Goal: Task Accomplishment & Management: Complete application form

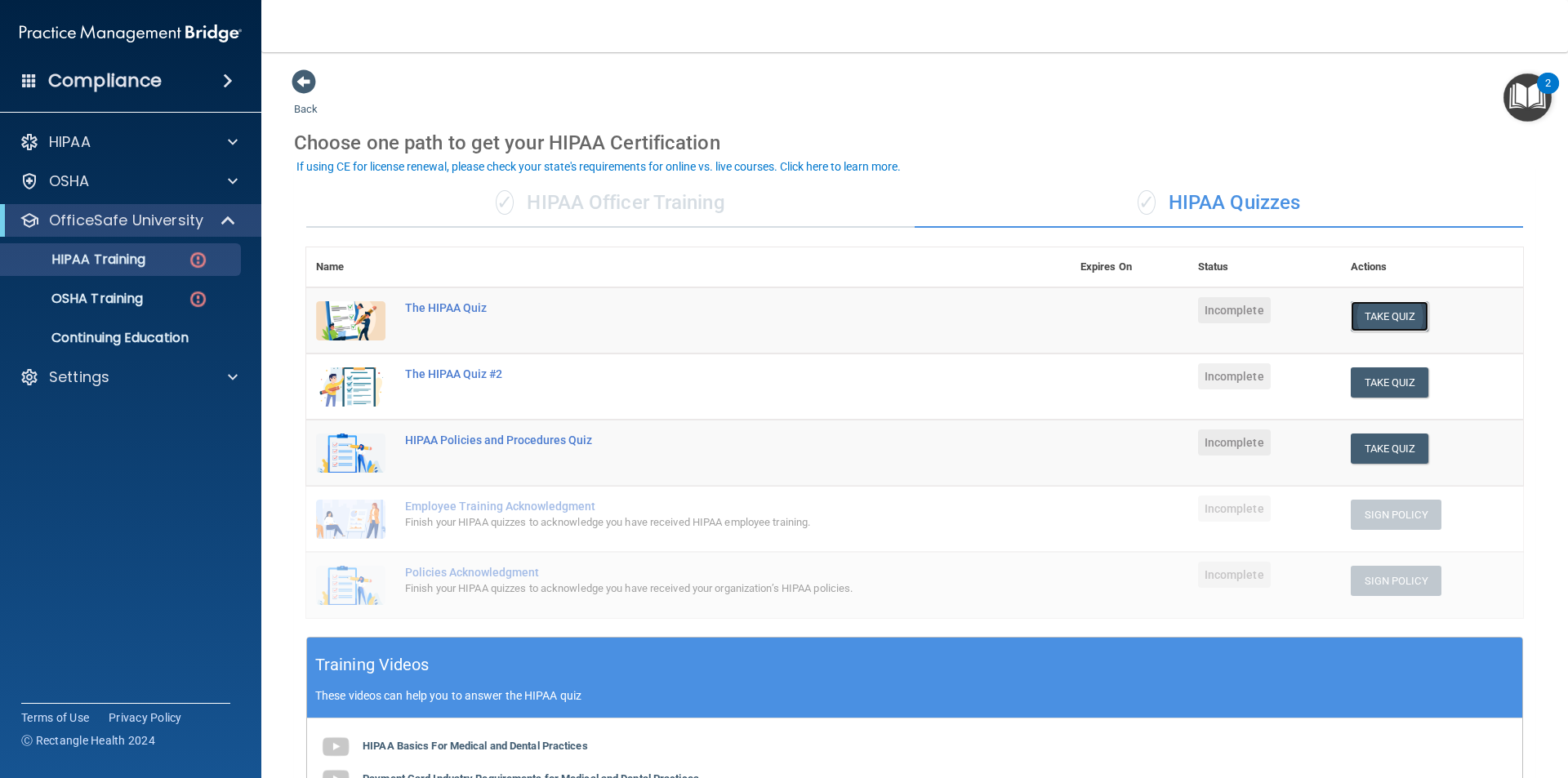
click at [1399, 306] on button "Take Quiz" at bounding box center [1389, 316] width 79 height 30
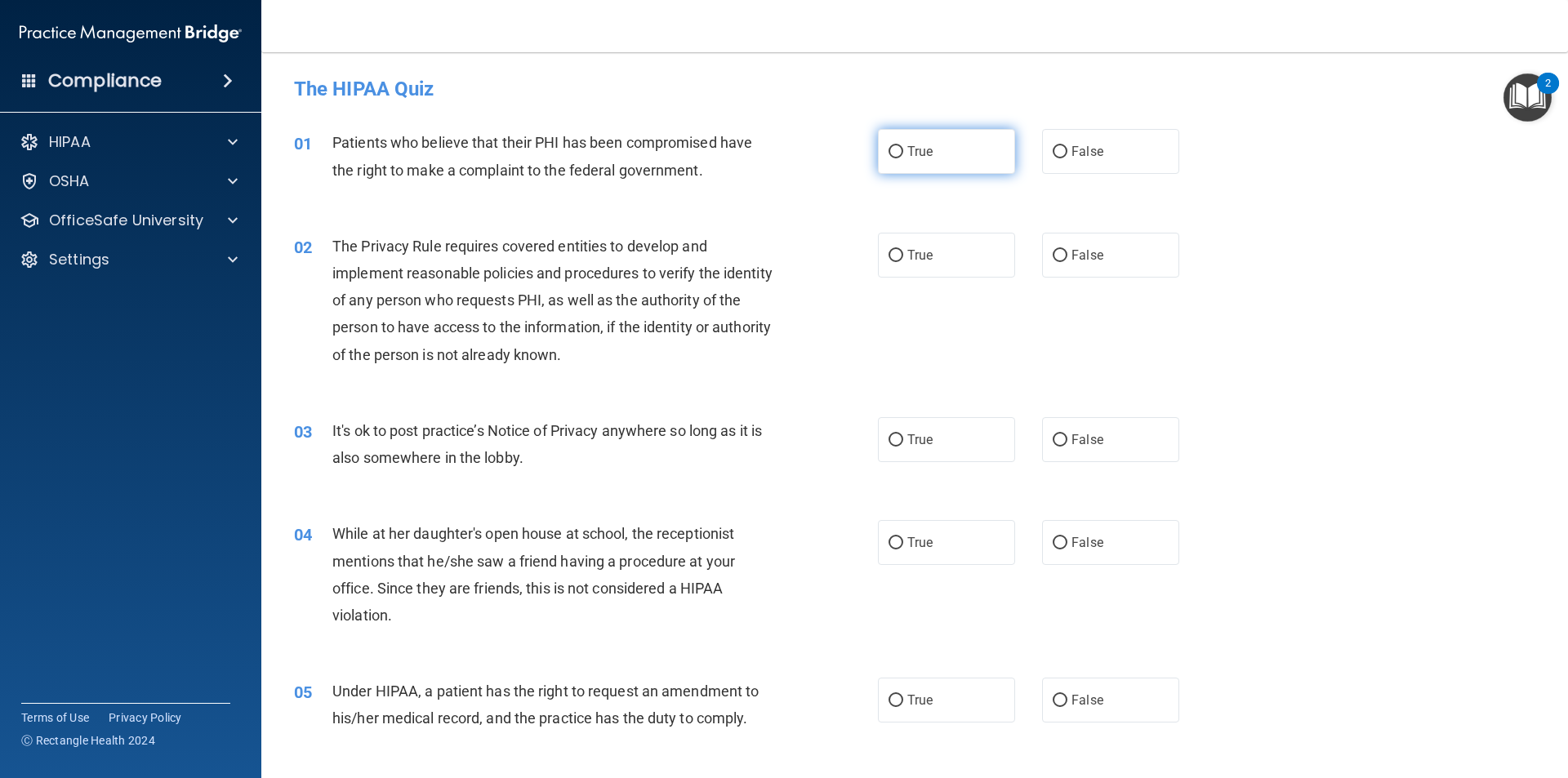
click at [909, 158] on span "True" at bounding box center [919, 151] width 25 height 16
click at [903, 158] on input "True" at bounding box center [896, 151] width 15 height 12
radio input "true"
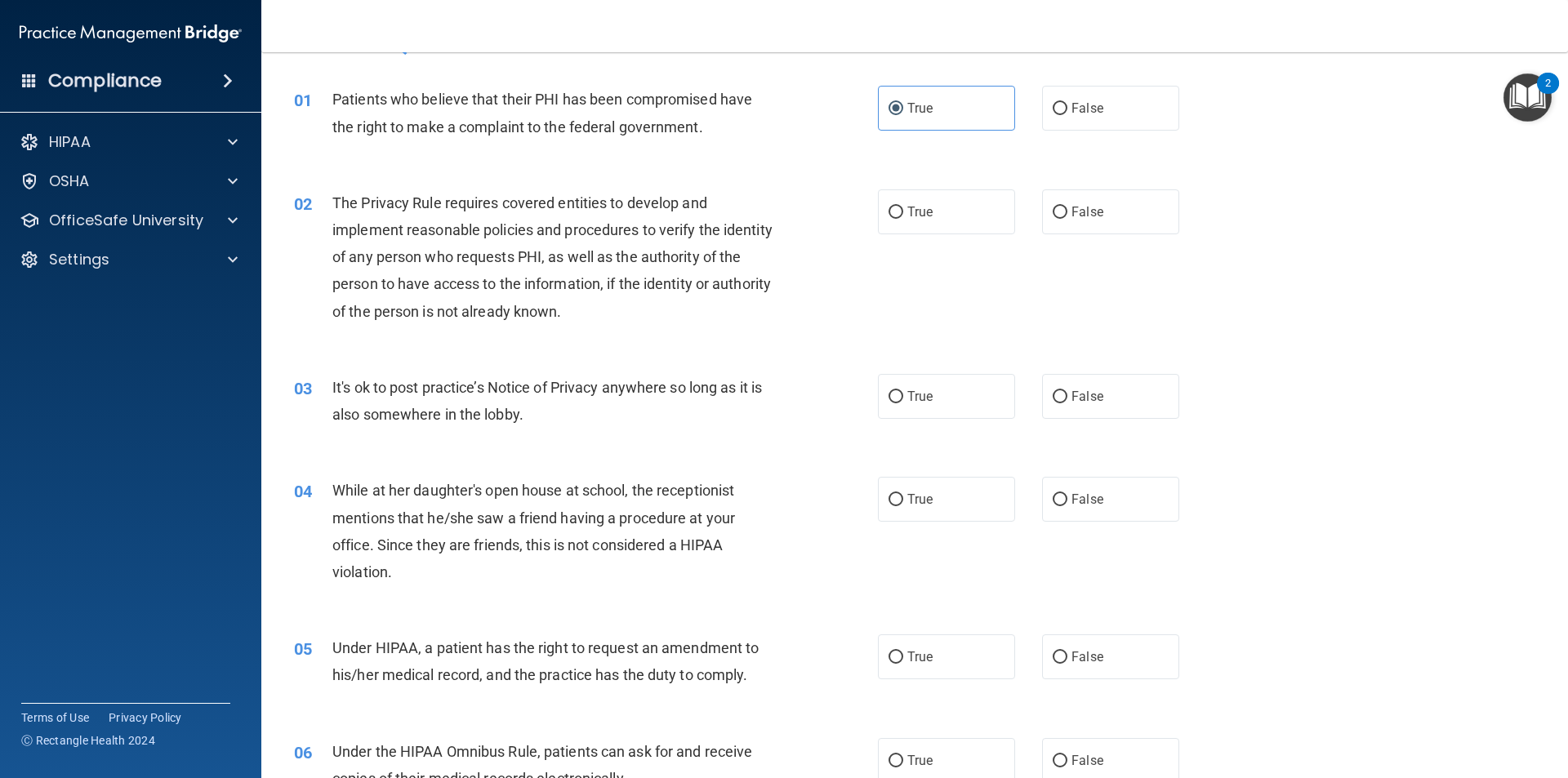
scroll to position [81, 0]
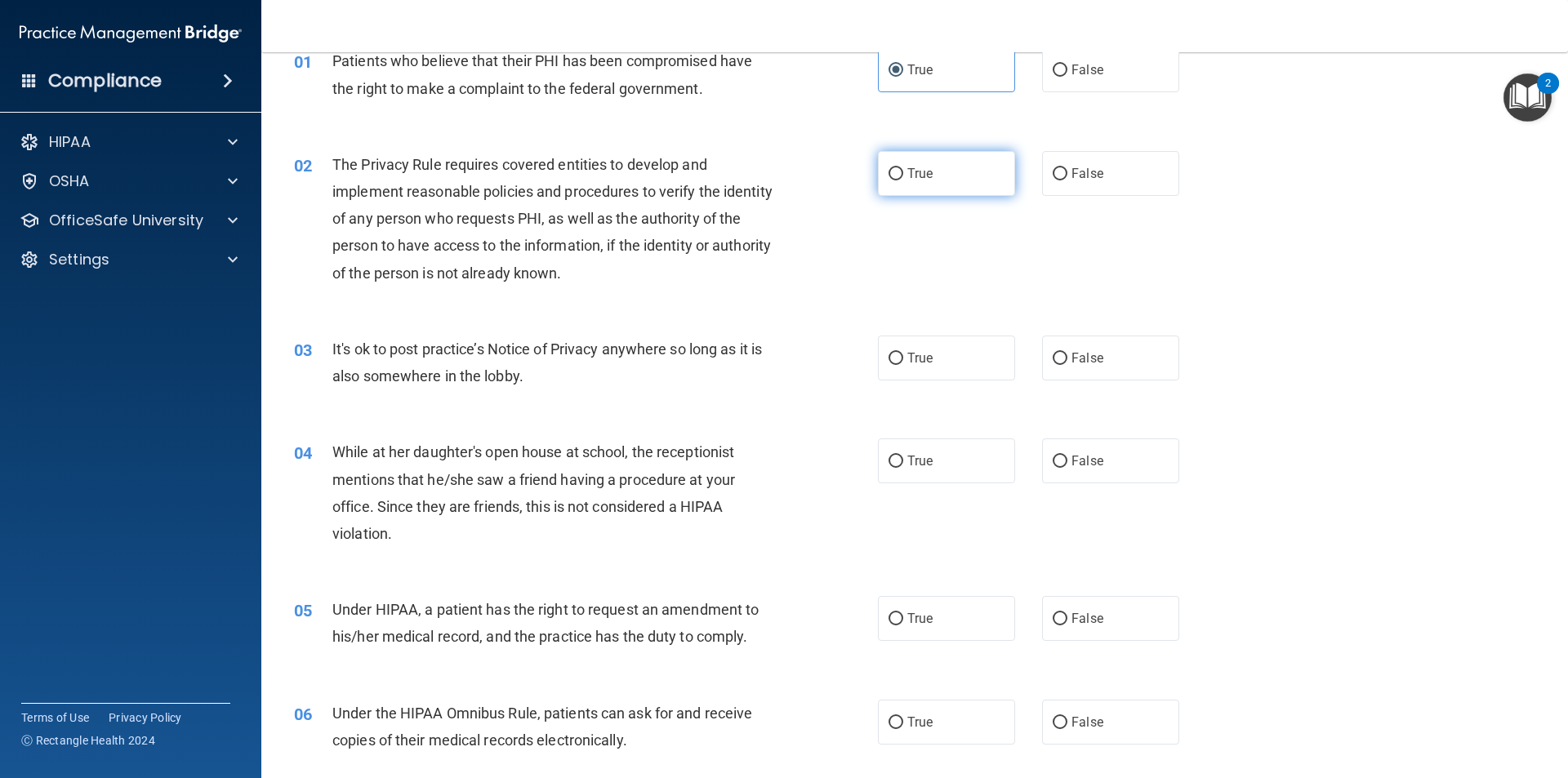
click at [960, 166] on label "True" at bounding box center [946, 174] width 137 height 45
click at [903, 168] on input "True" at bounding box center [896, 174] width 15 height 12
radio input "true"
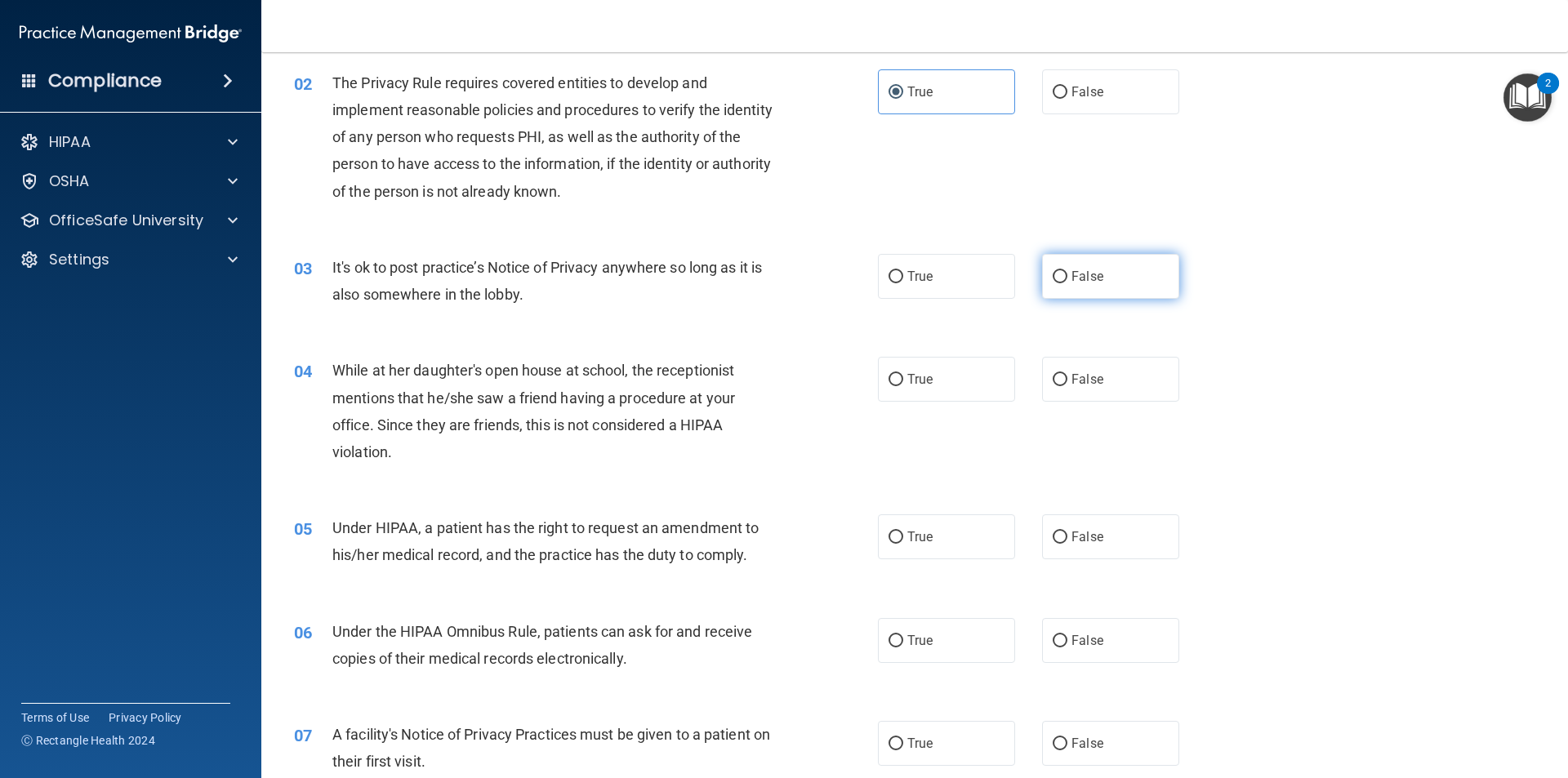
click at [1122, 283] on label "False" at bounding box center [1110, 277] width 137 height 45
click at [1067, 283] on input "False" at bounding box center [1060, 277] width 15 height 12
radio input "true"
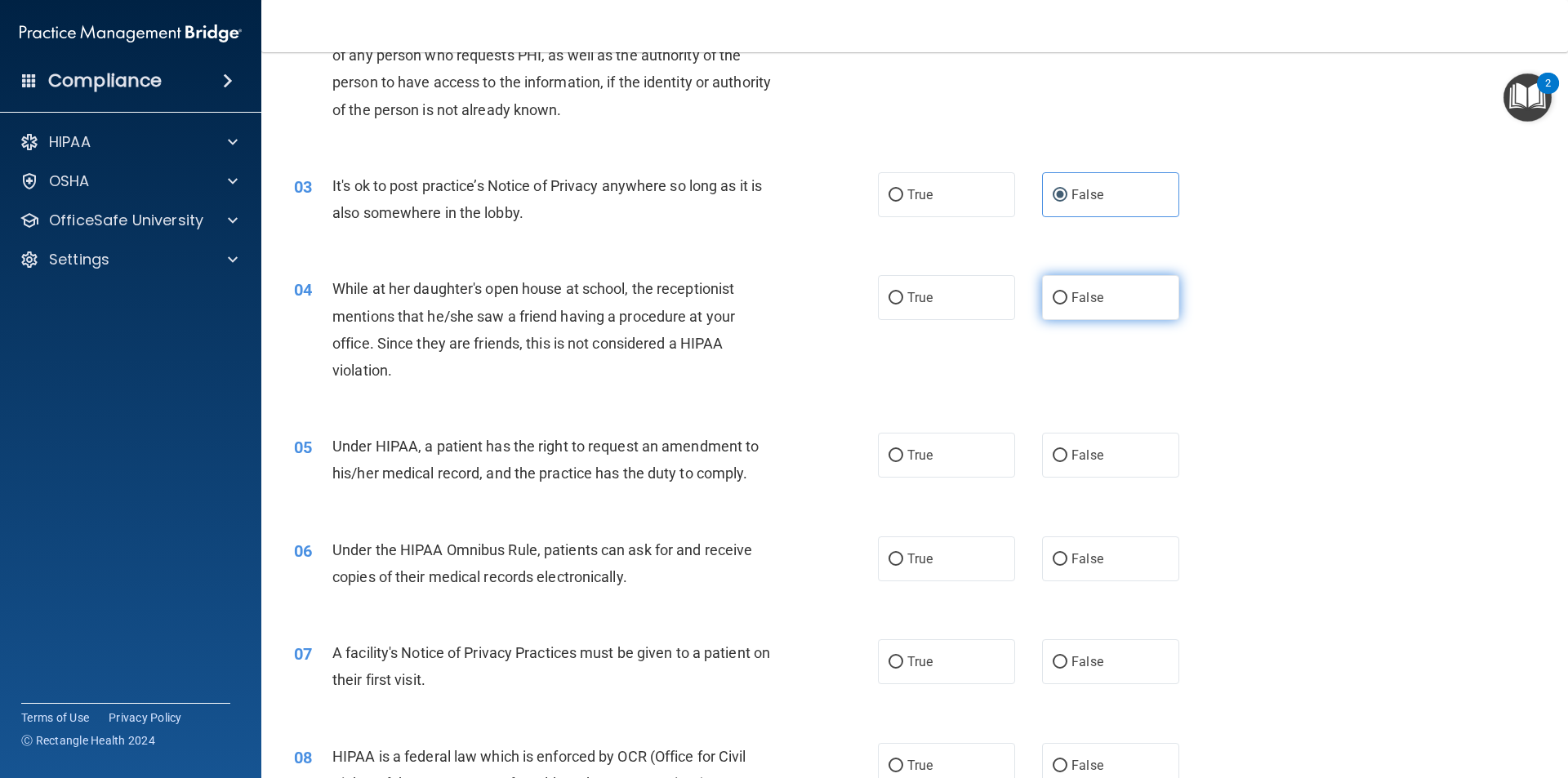
click at [1072, 295] on span "False" at bounding box center [1087, 297] width 32 height 16
click at [1067, 295] on input "False" at bounding box center [1060, 298] width 15 height 12
radio input "true"
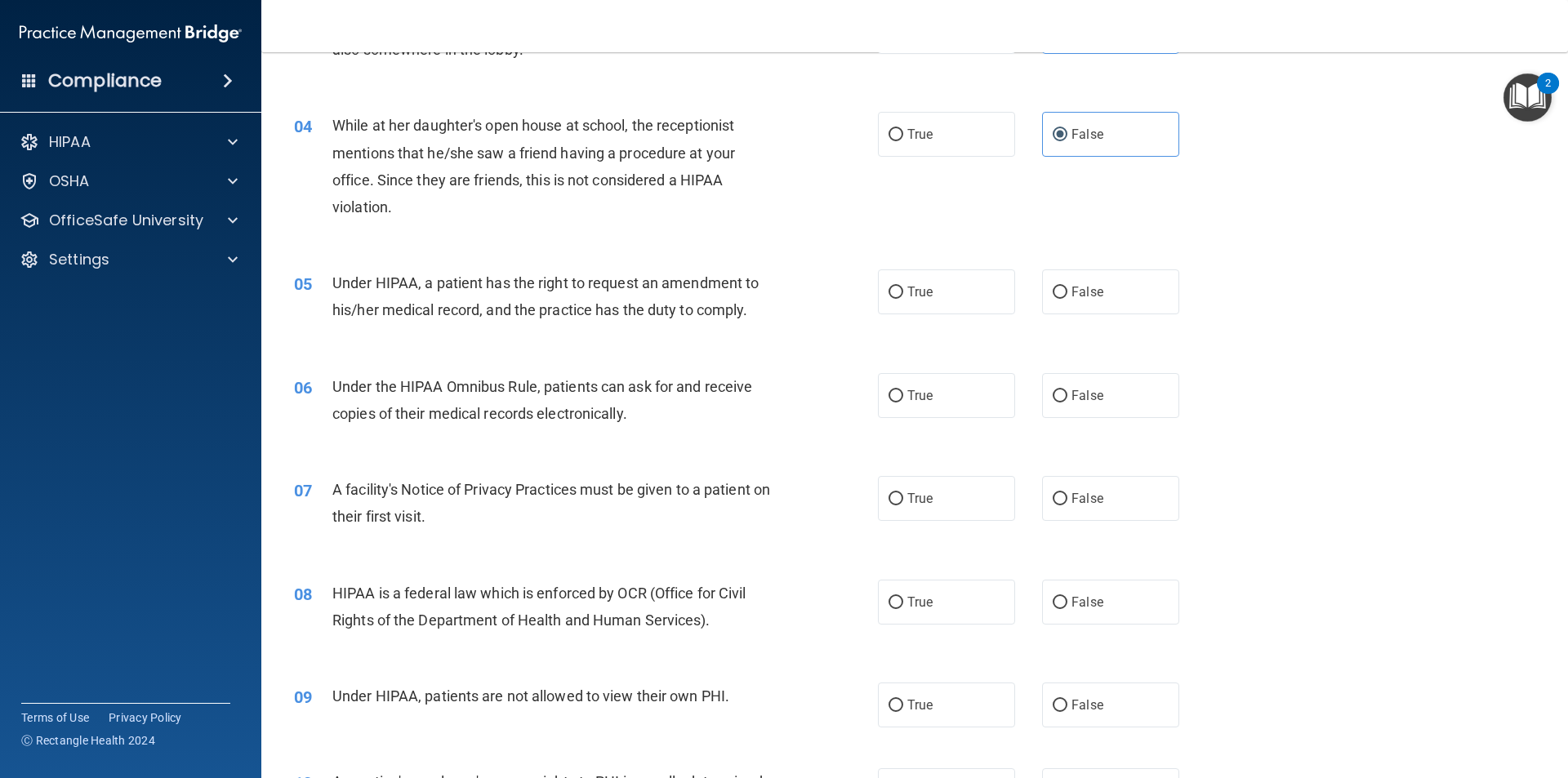
scroll to position [490, 0]
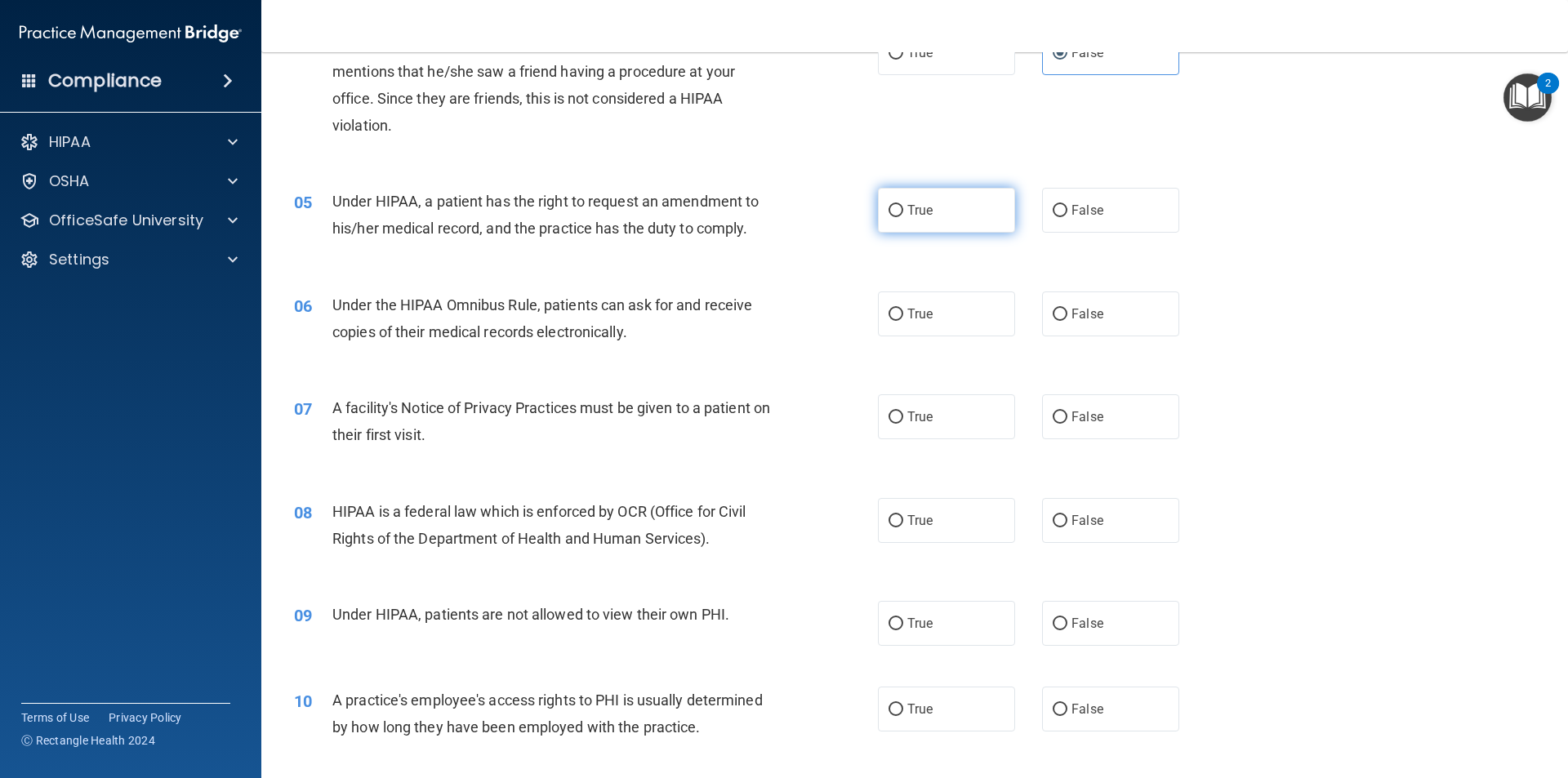
click at [943, 216] on label "True" at bounding box center [946, 210] width 137 height 45
click at [903, 216] on input "True" at bounding box center [896, 210] width 15 height 12
radio input "true"
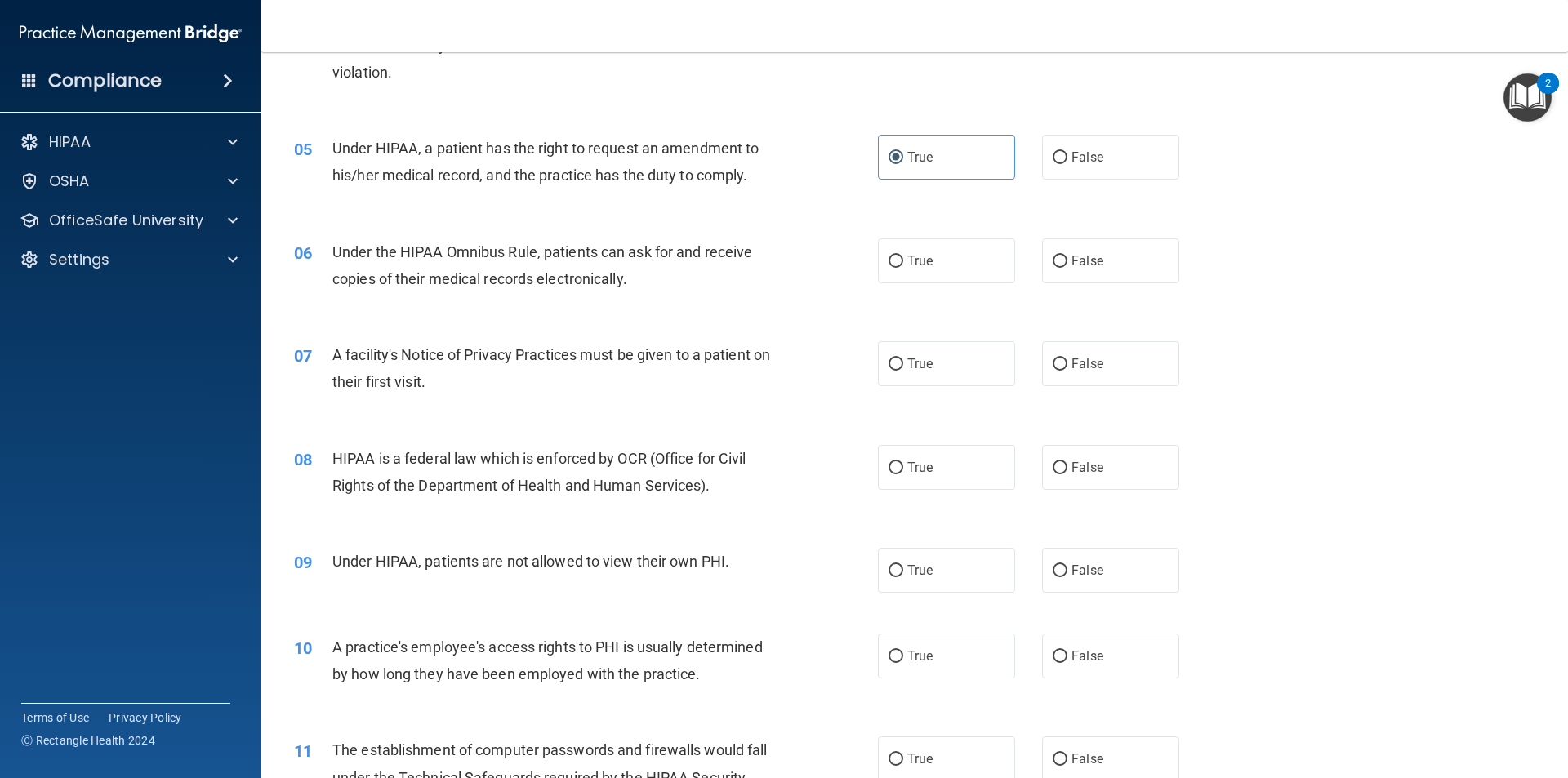
scroll to position [571, 0]
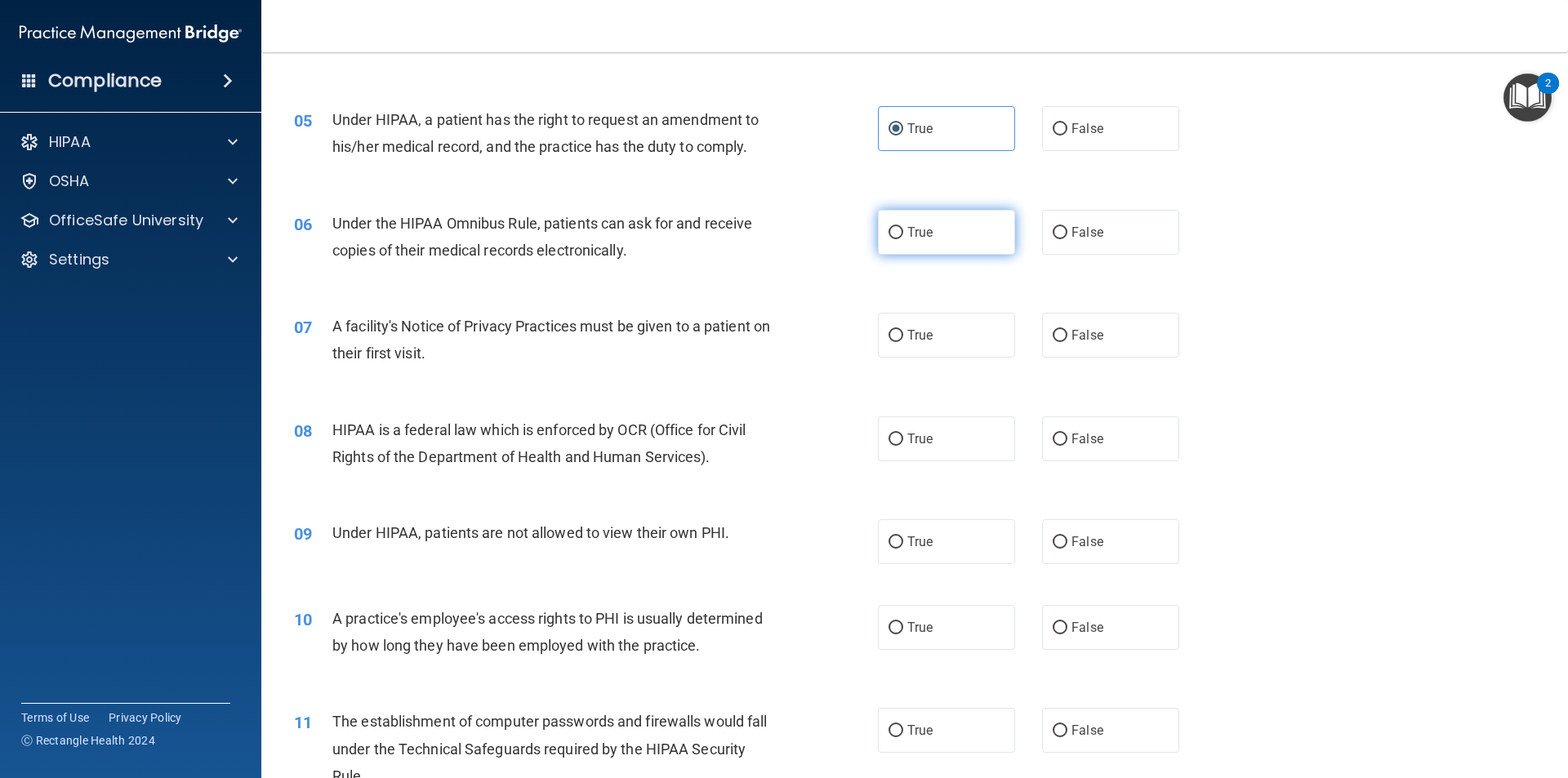
click at [952, 234] on label "True" at bounding box center [946, 232] width 137 height 45
click at [903, 234] on input "True" at bounding box center [896, 233] width 15 height 12
radio input "true"
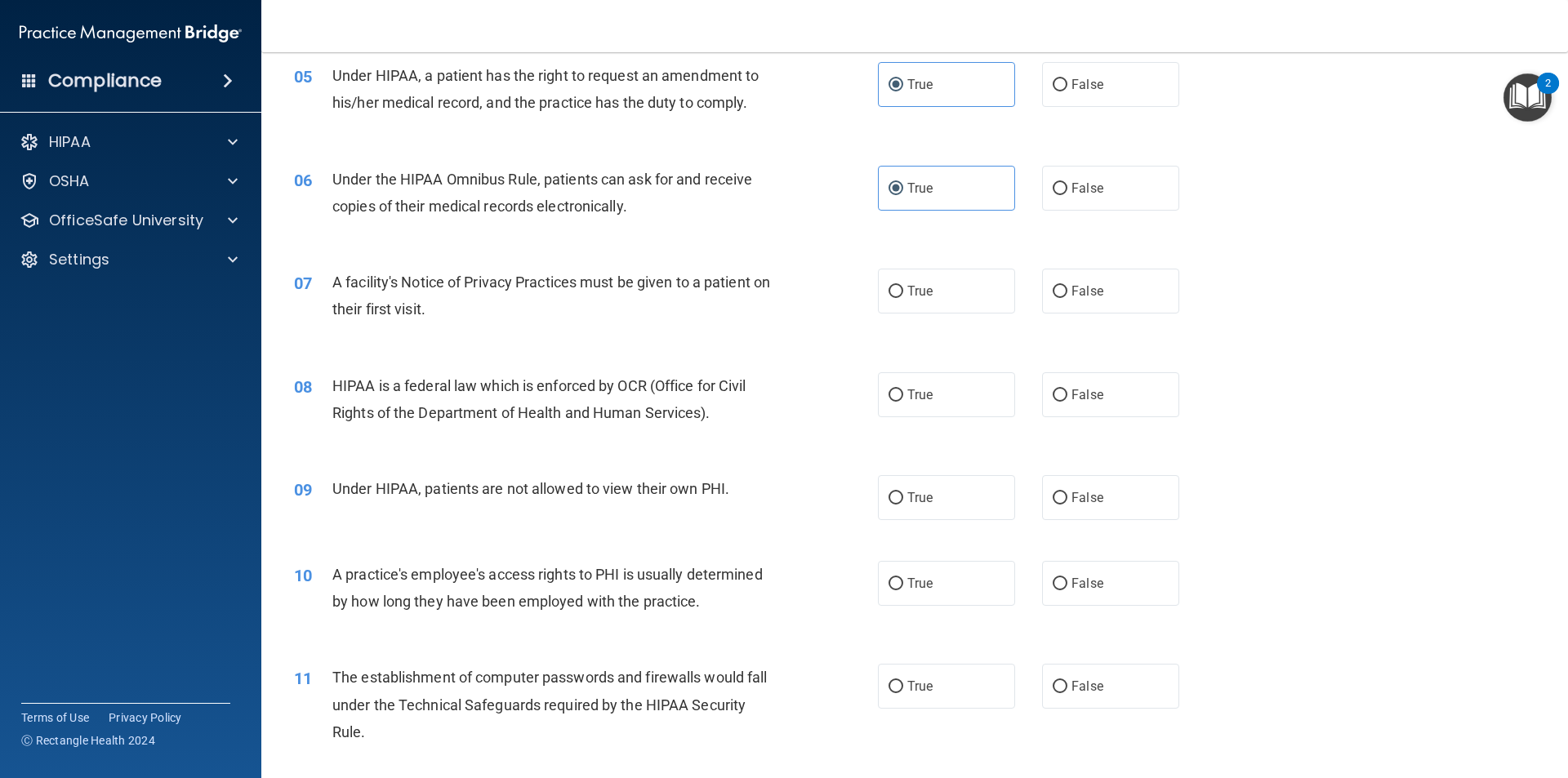
scroll to position [654, 0]
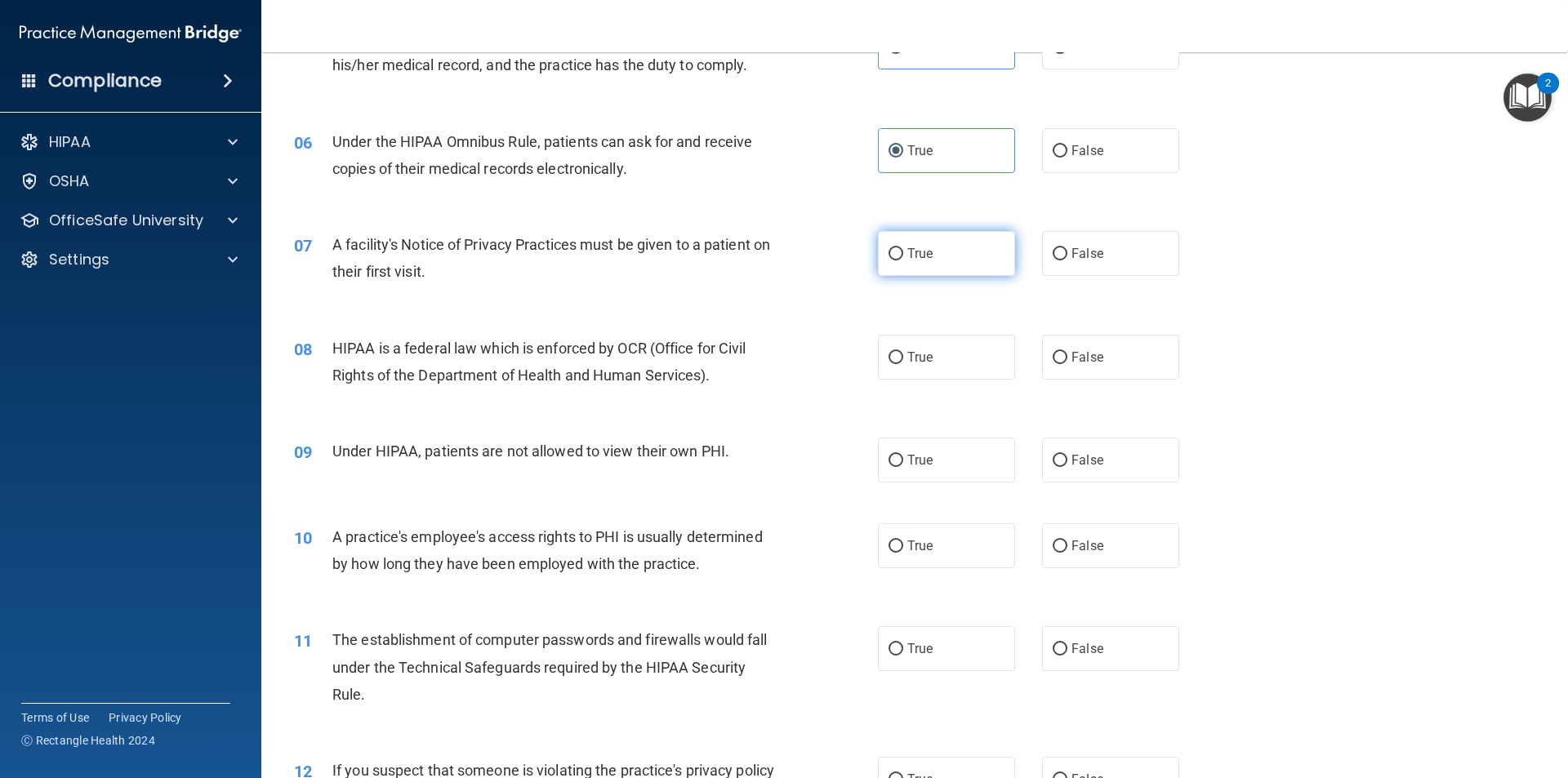
click at [951, 260] on label "True" at bounding box center [946, 253] width 137 height 45
click at [903, 260] on input "True" at bounding box center [896, 253] width 15 height 12
radio input "true"
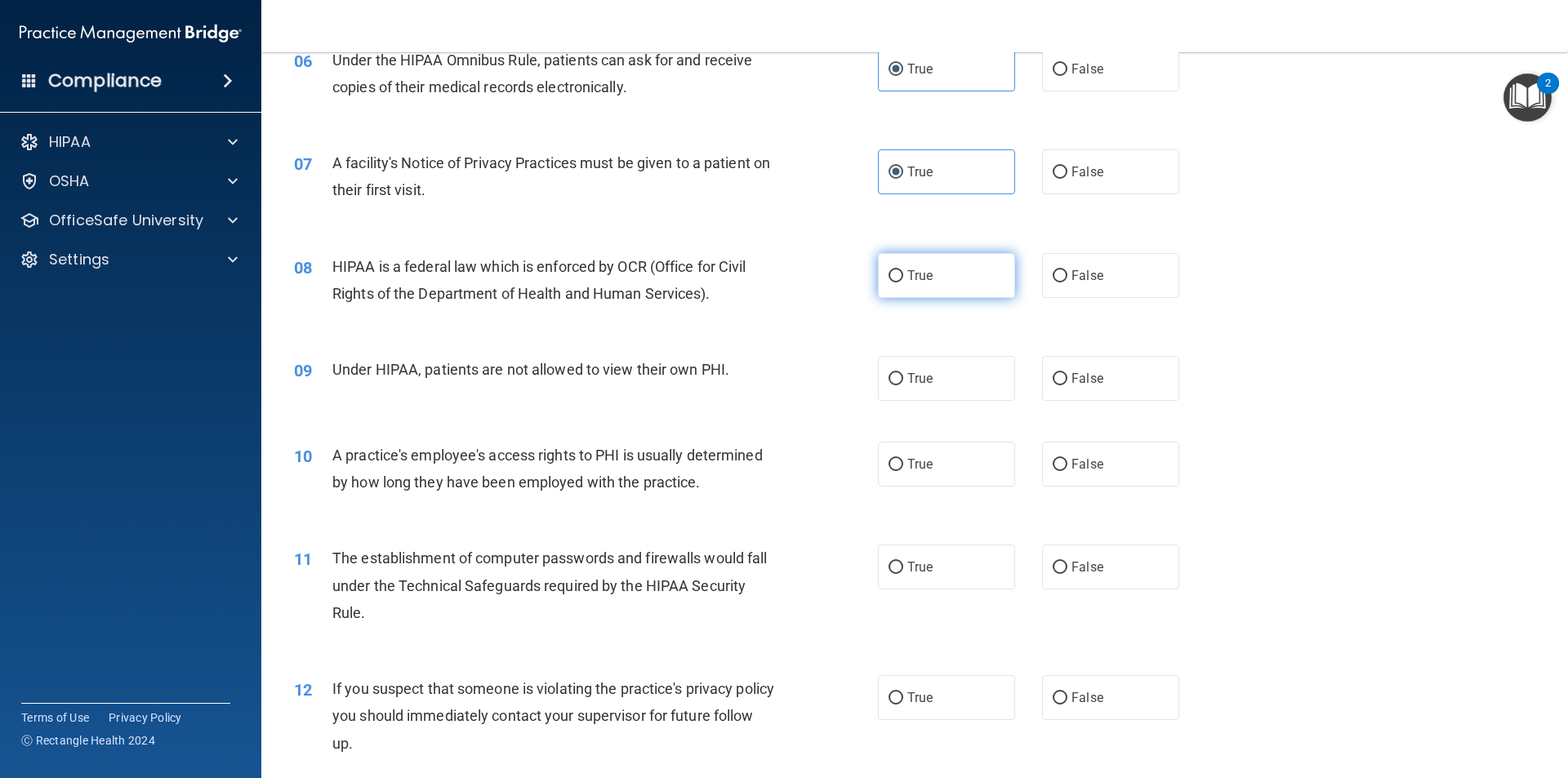
click at [949, 294] on label "True" at bounding box center [946, 276] width 137 height 45
click at [903, 282] on input "True" at bounding box center [896, 276] width 15 height 12
radio input "true"
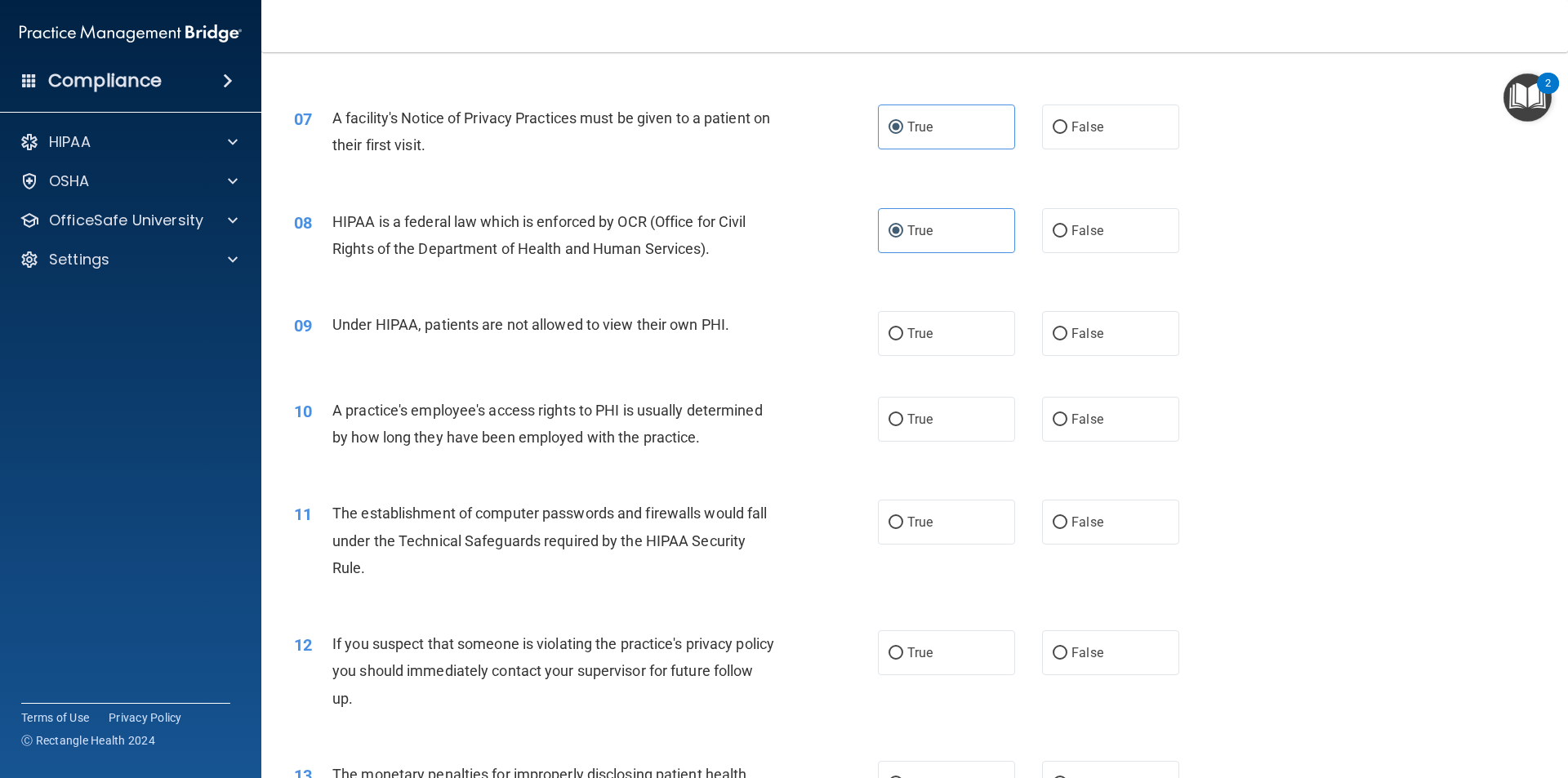
scroll to position [816, 0]
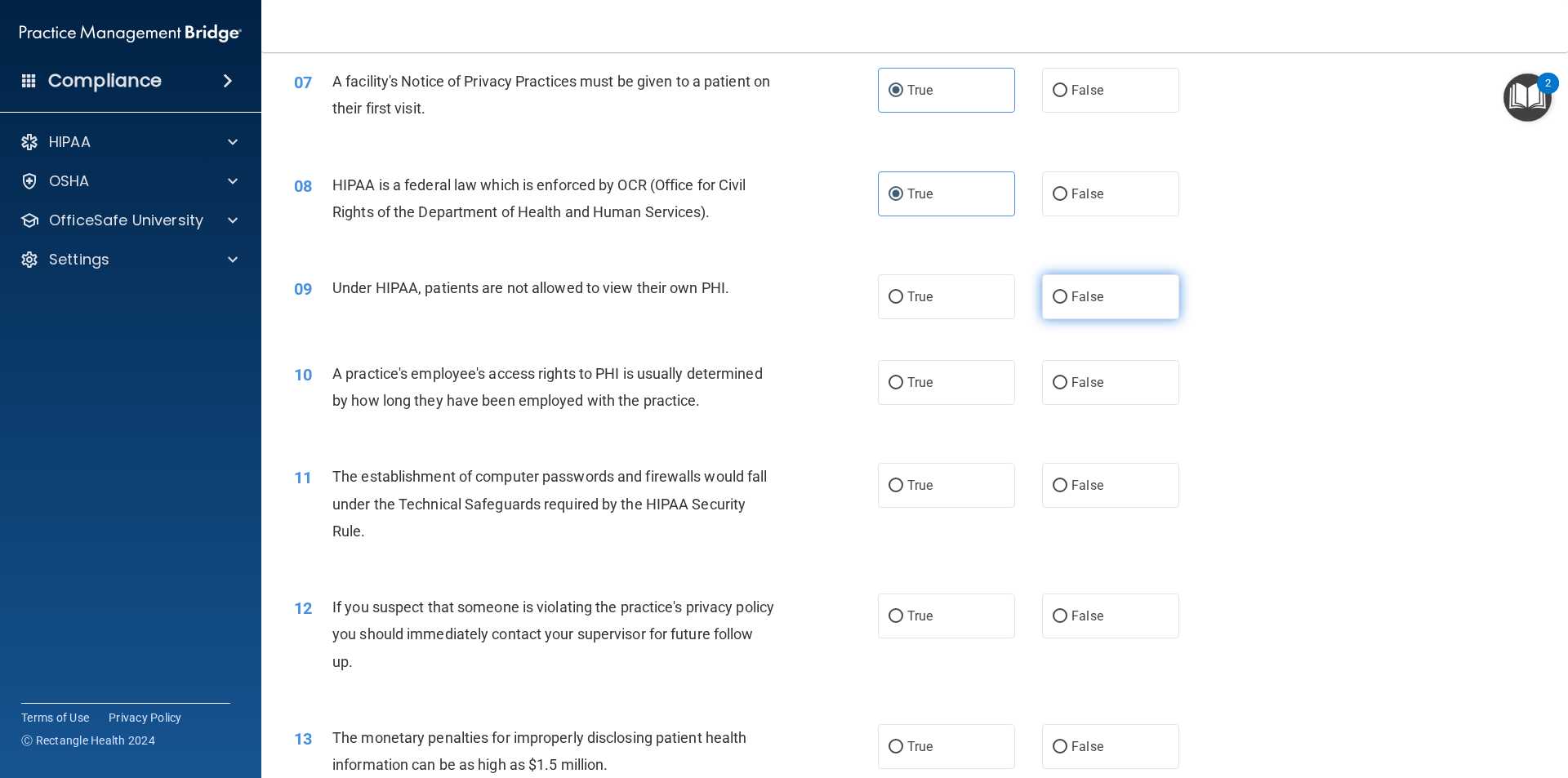
click at [1100, 301] on label "False" at bounding box center [1110, 296] width 137 height 45
click at [1067, 301] on input "False" at bounding box center [1060, 297] width 15 height 12
radio input "true"
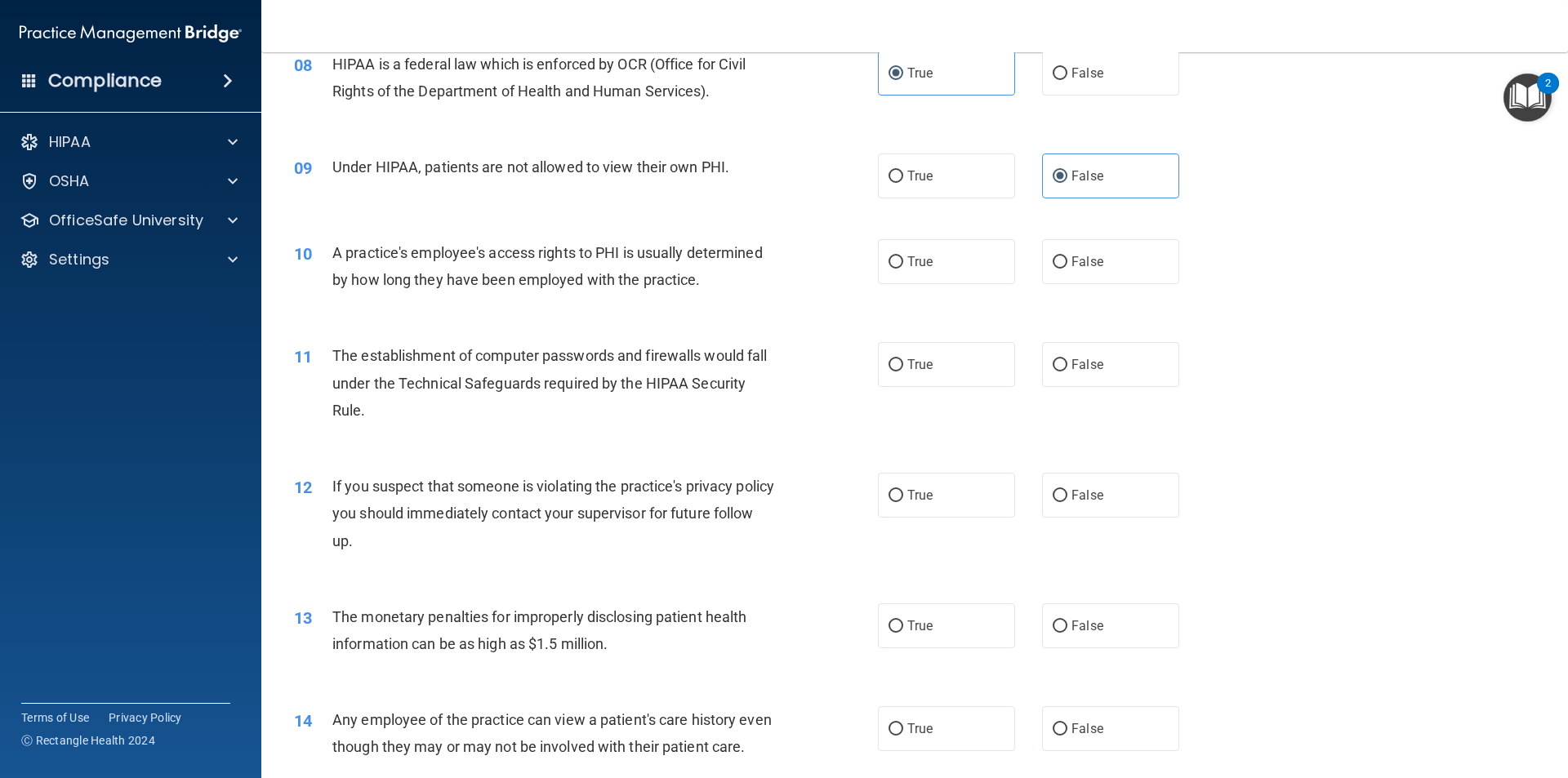
scroll to position [980, 0]
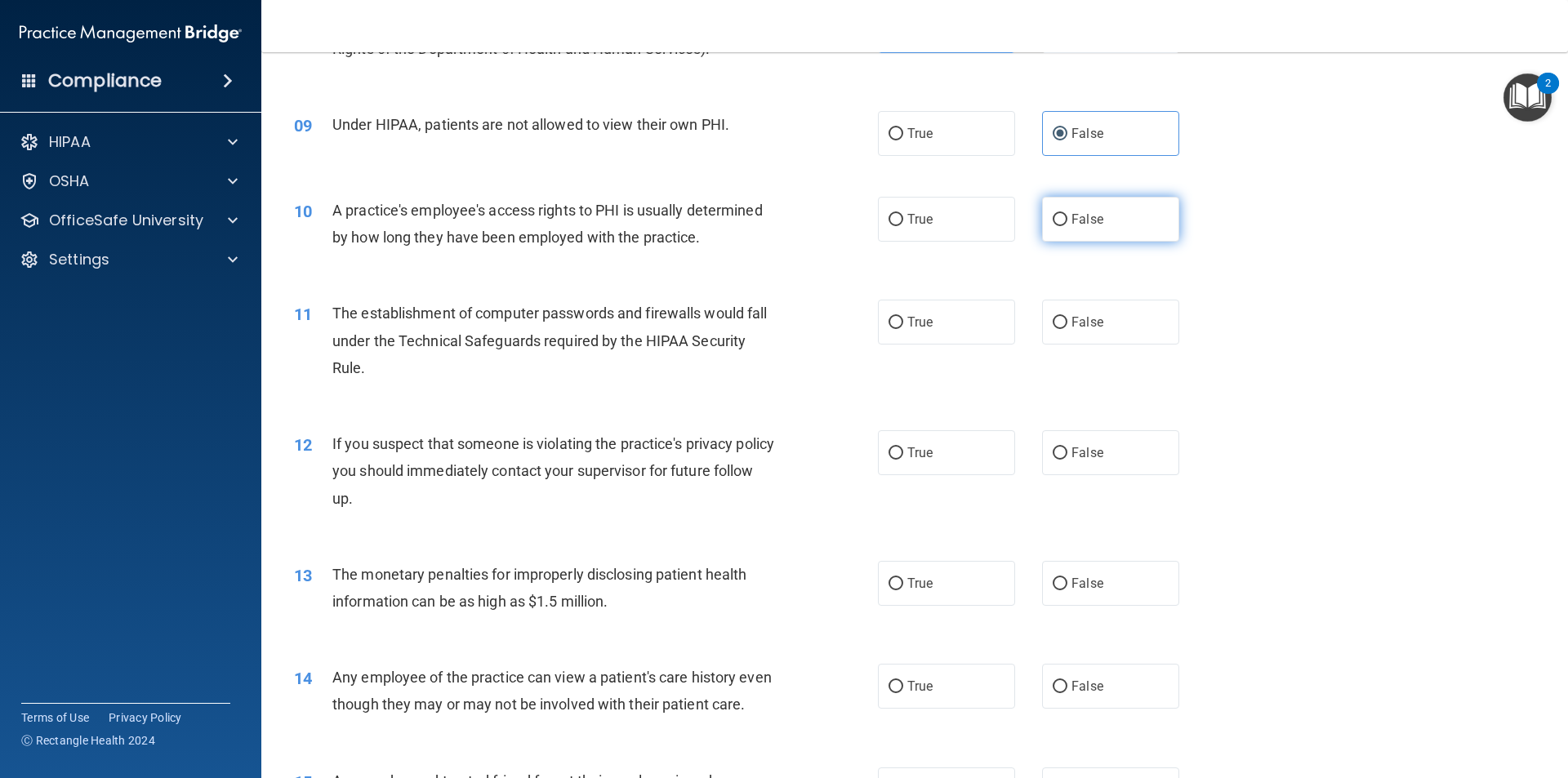
click at [1078, 232] on label "False" at bounding box center [1110, 219] width 137 height 45
click at [1067, 226] on input "False" at bounding box center [1060, 220] width 15 height 12
radio input "true"
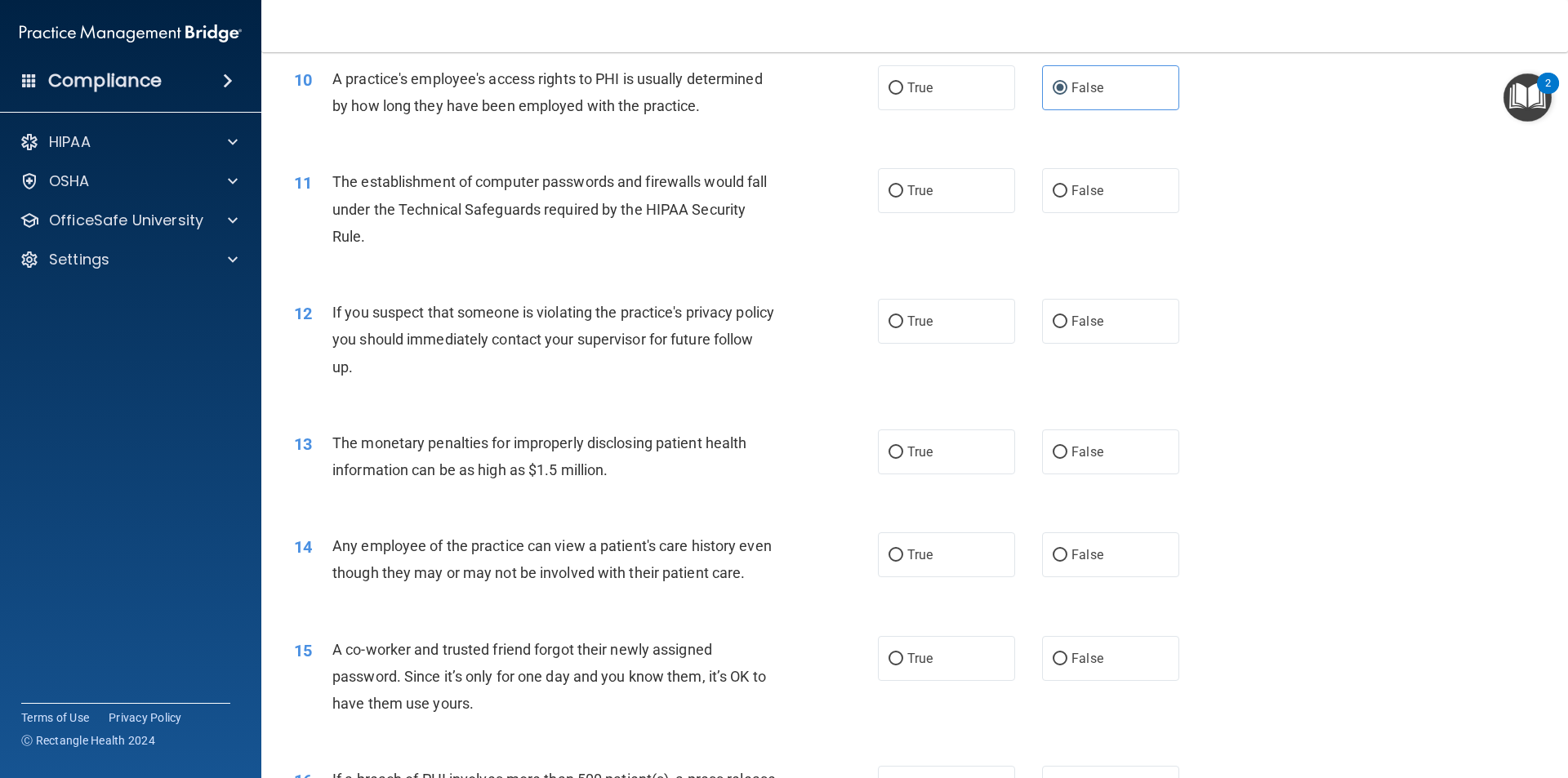
scroll to position [1144, 0]
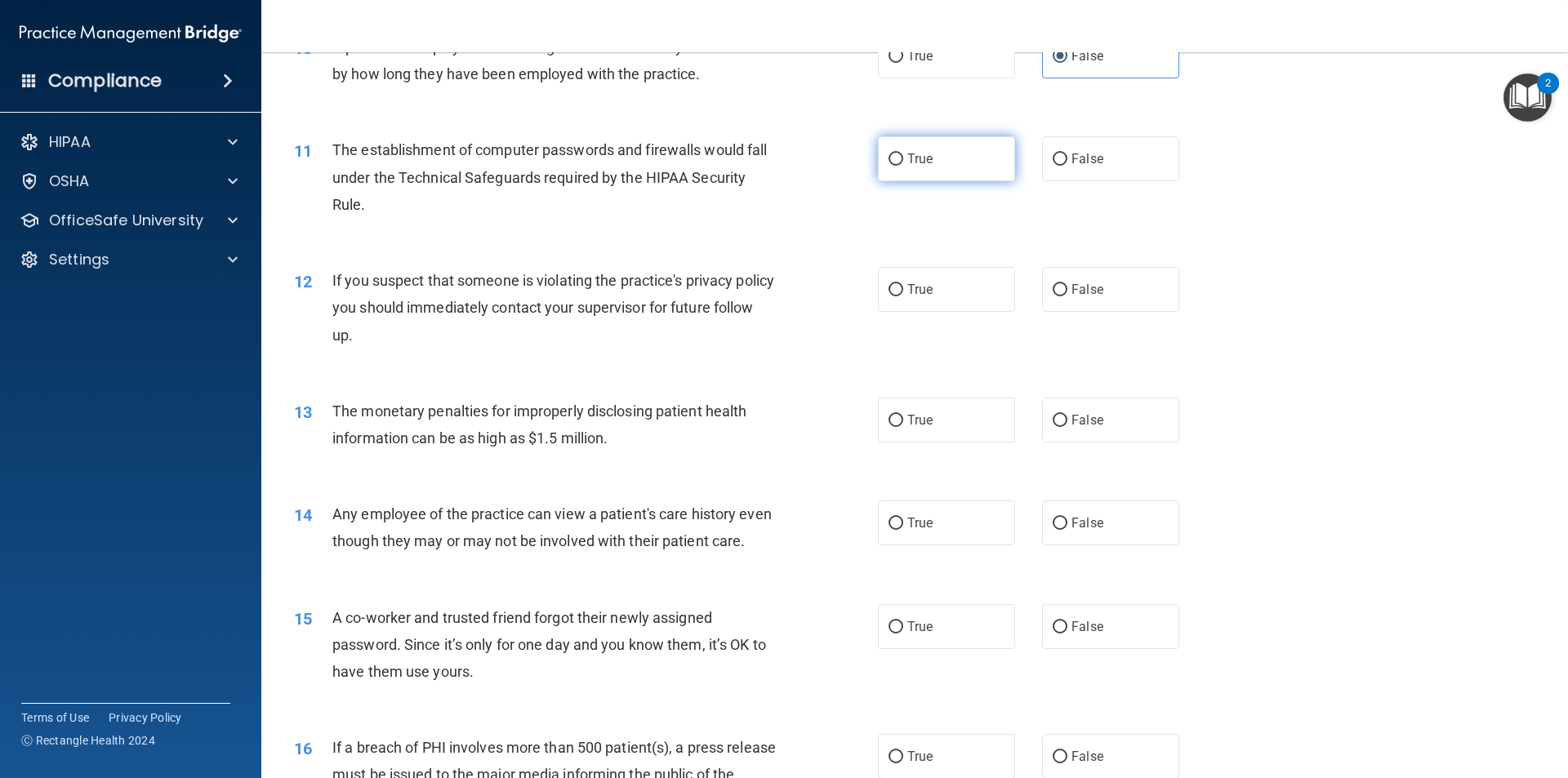
click at [959, 167] on label "True" at bounding box center [946, 159] width 137 height 45
click at [903, 166] on input "True" at bounding box center [896, 159] width 15 height 12
radio input "true"
click at [942, 300] on label "True" at bounding box center [946, 290] width 137 height 45
click at [903, 296] on input "True" at bounding box center [896, 290] width 15 height 12
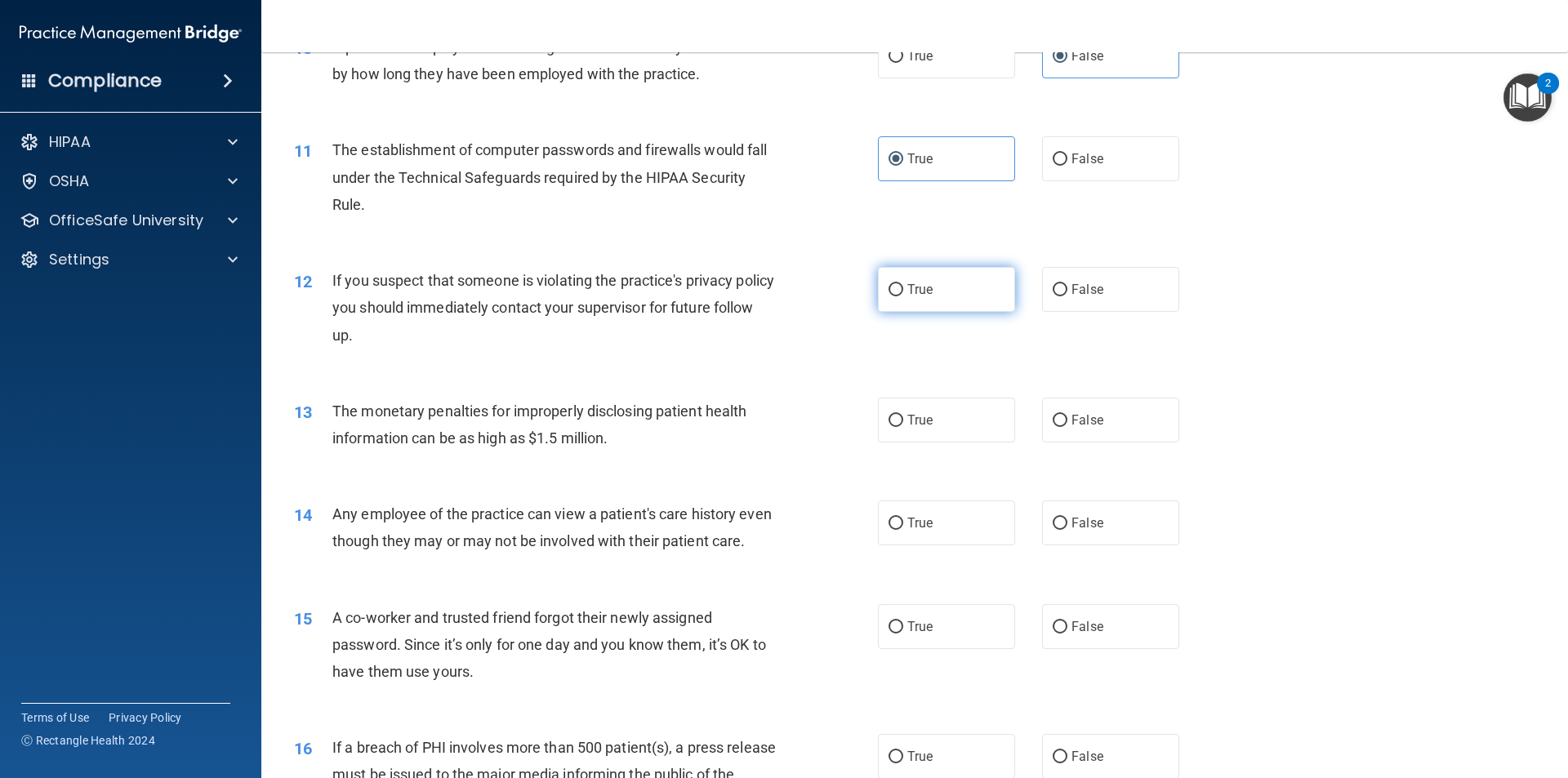
radio input "true"
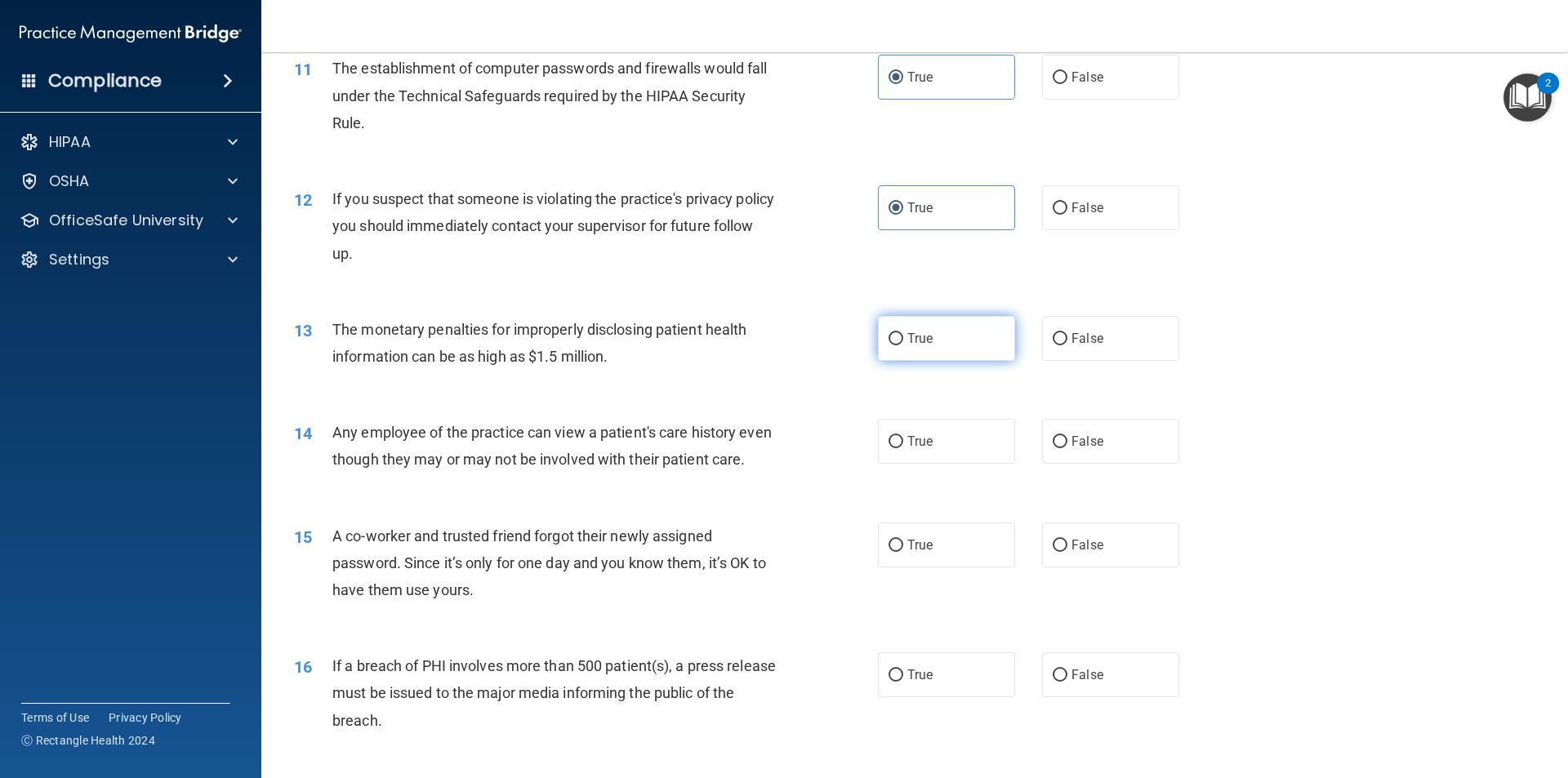
click at [951, 355] on label "True" at bounding box center [946, 339] width 137 height 45
click at [903, 345] on input "True" at bounding box center [896, 339] width 15 height 12
radio input "true"
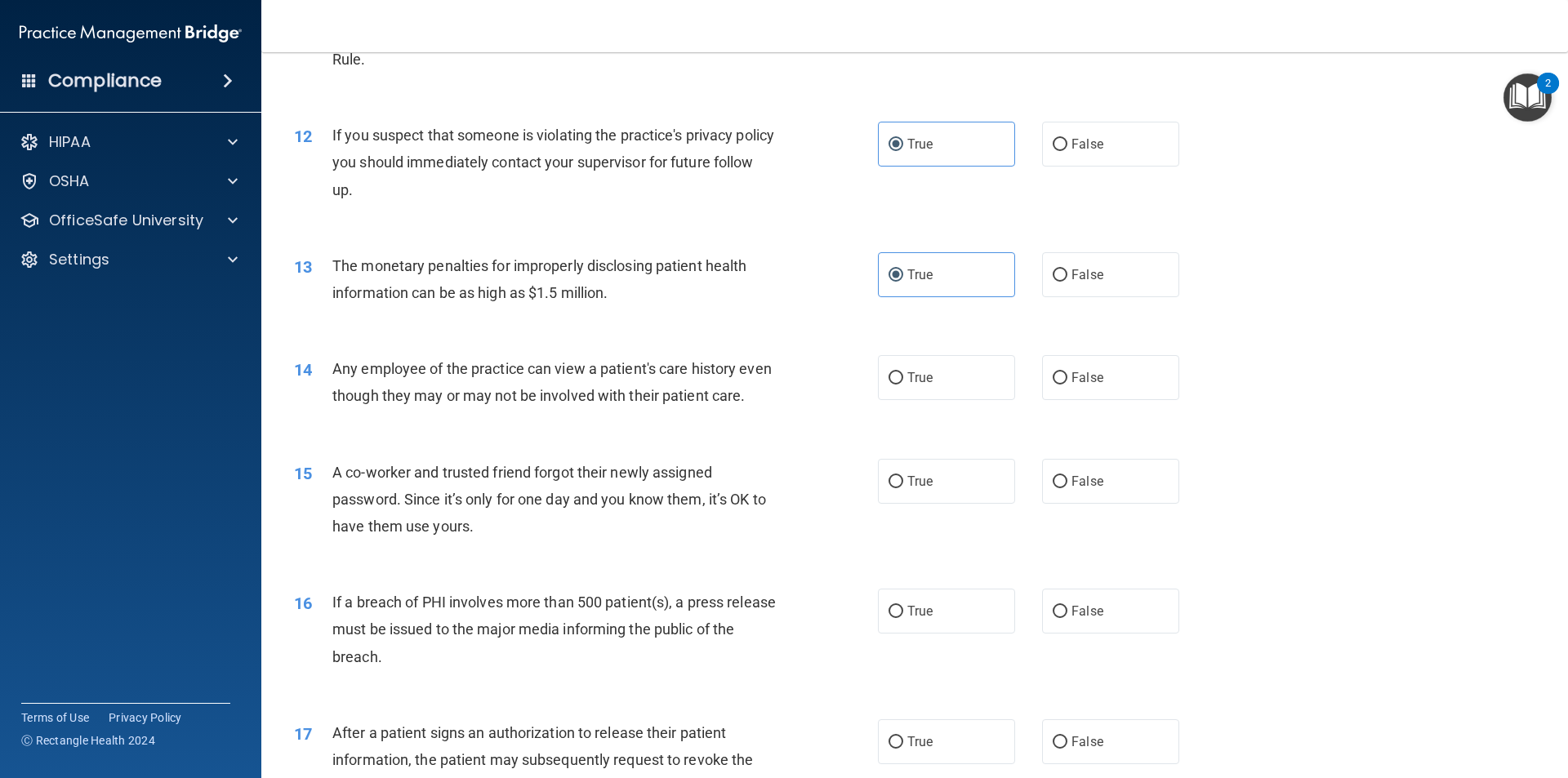
scroll to position [1389, 0]
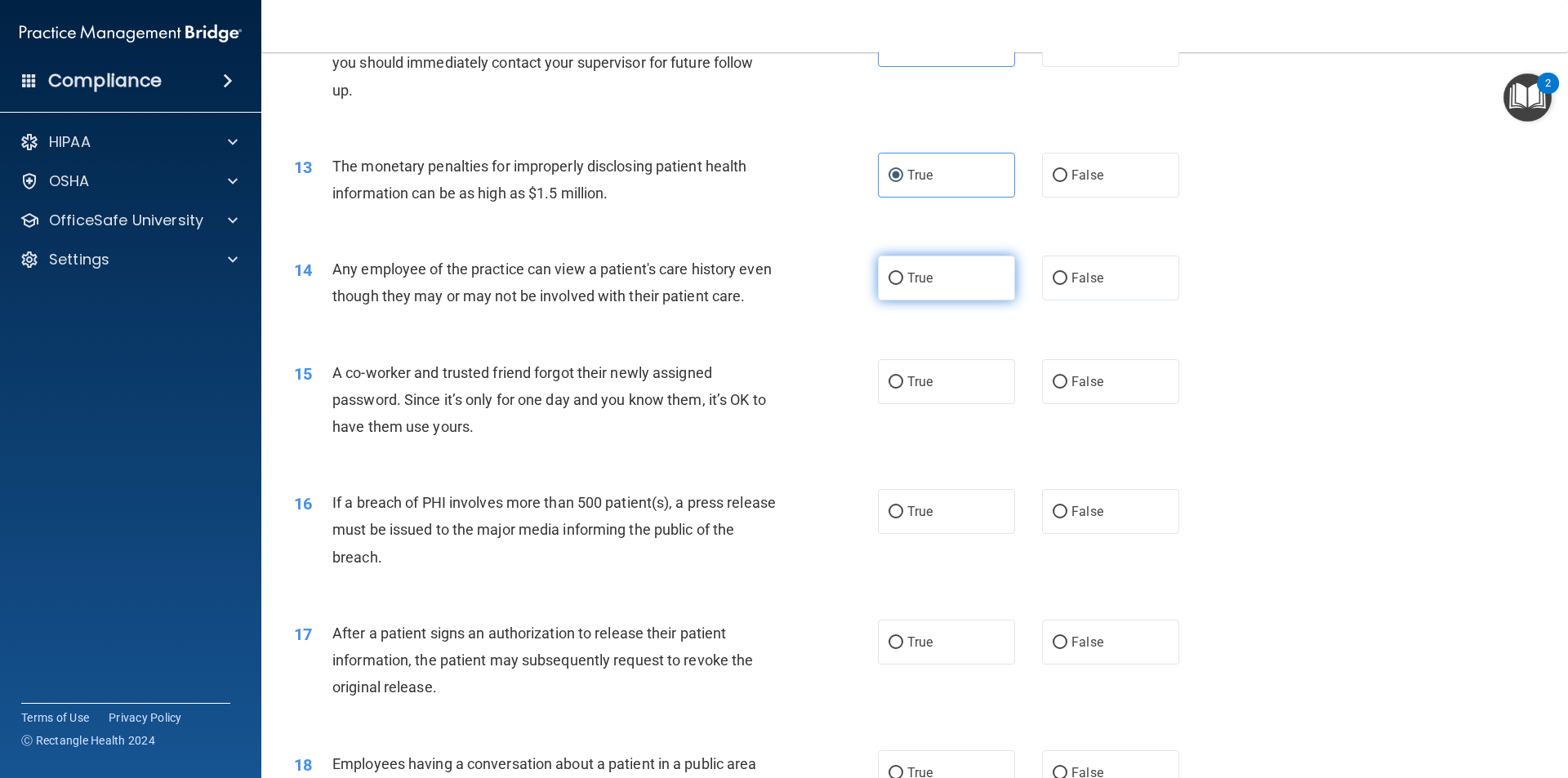
click at [933, 287] on label "True" at bounding box center [946, 278] width 137 height 45
click at [903, 285] on input "True" at bounding box center [896, 279] width 15 height 12
radio input "true"
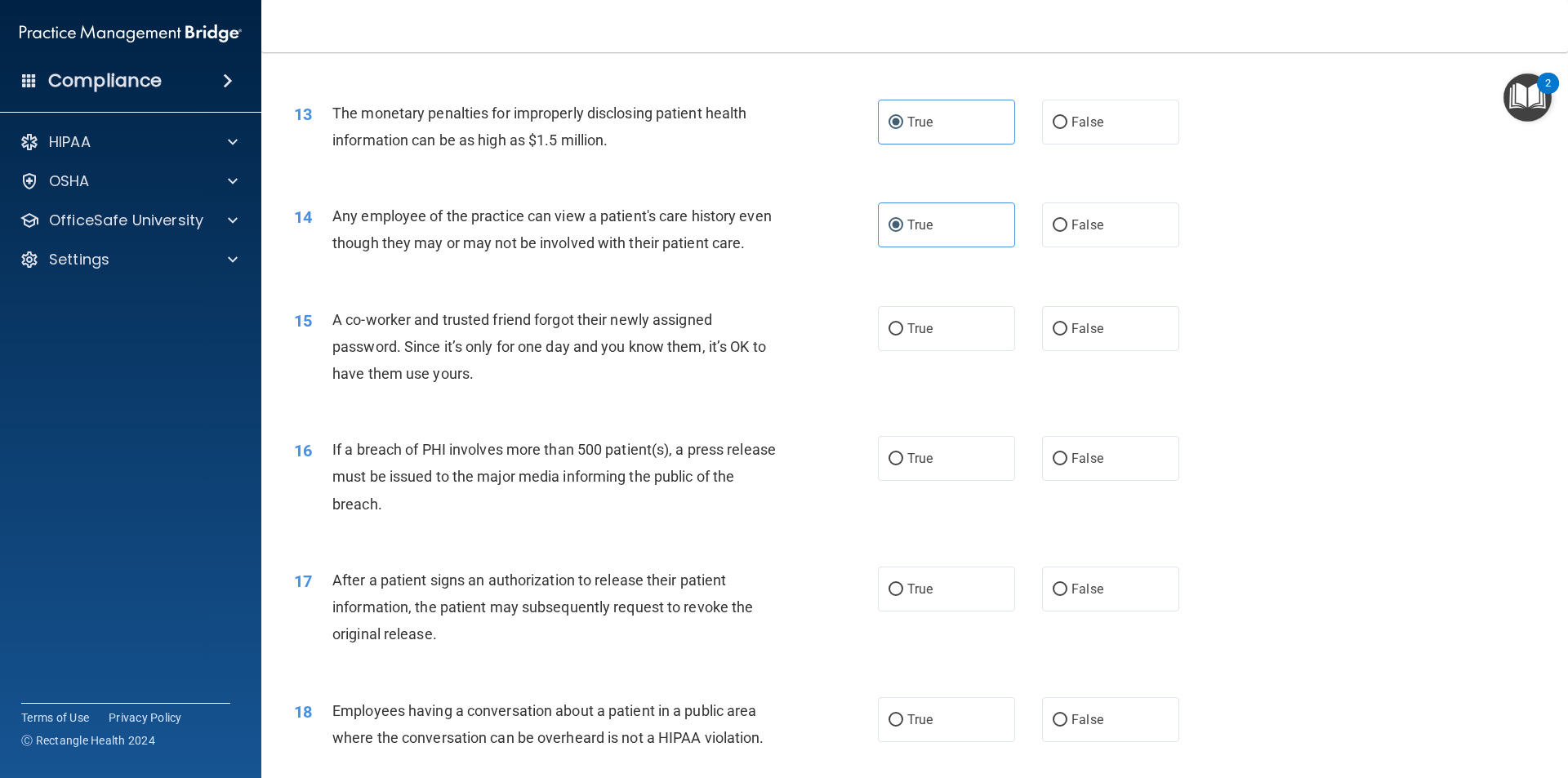
scroll to position [1470, 0]
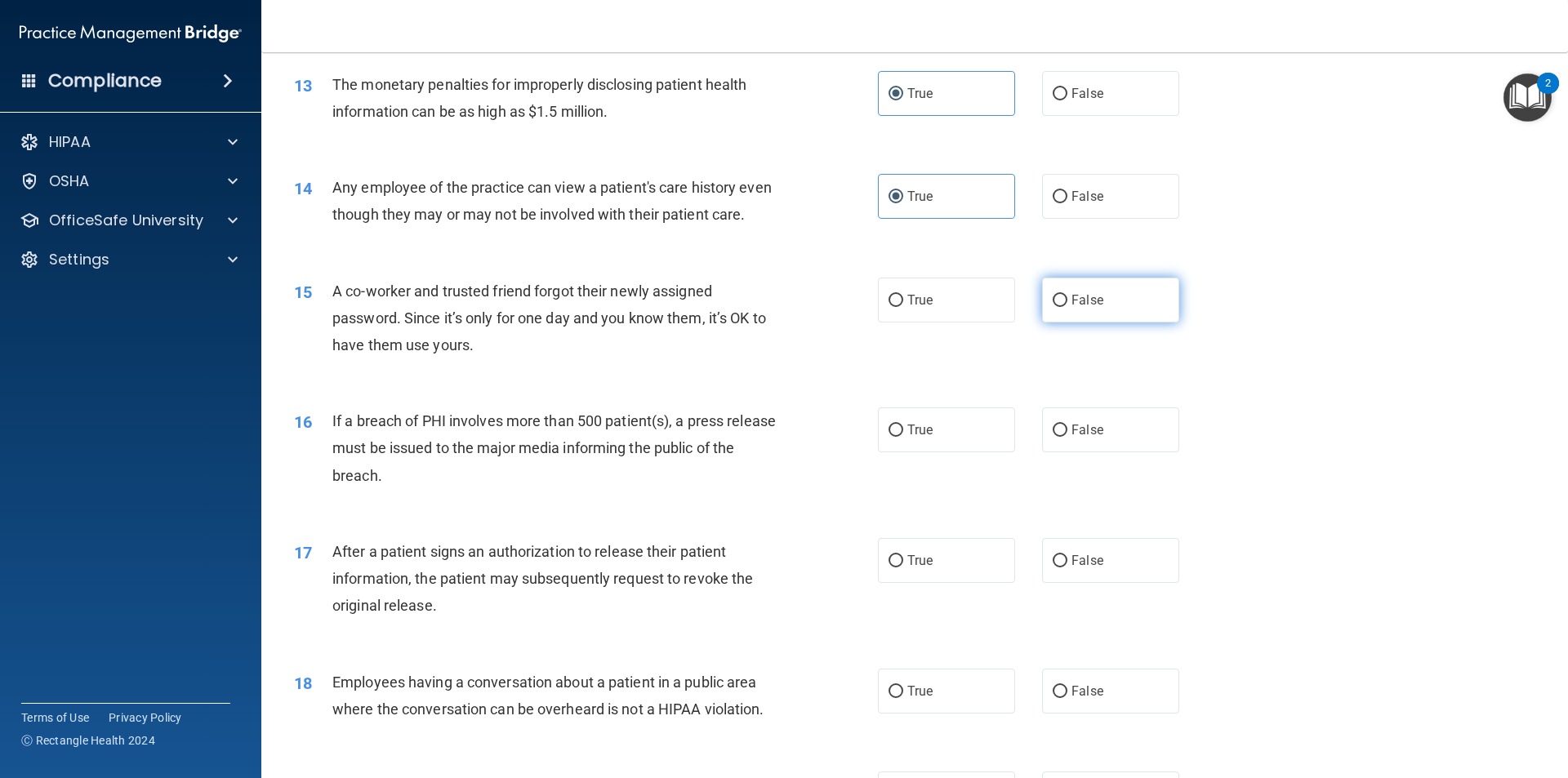
click at [1077, 323] on label "False" at bounding box center [1110, 300] width 137 height 45
click at [1067, 307] on input "False" at bounding box center [1060, 300] width 15 height 12
radio input "true"
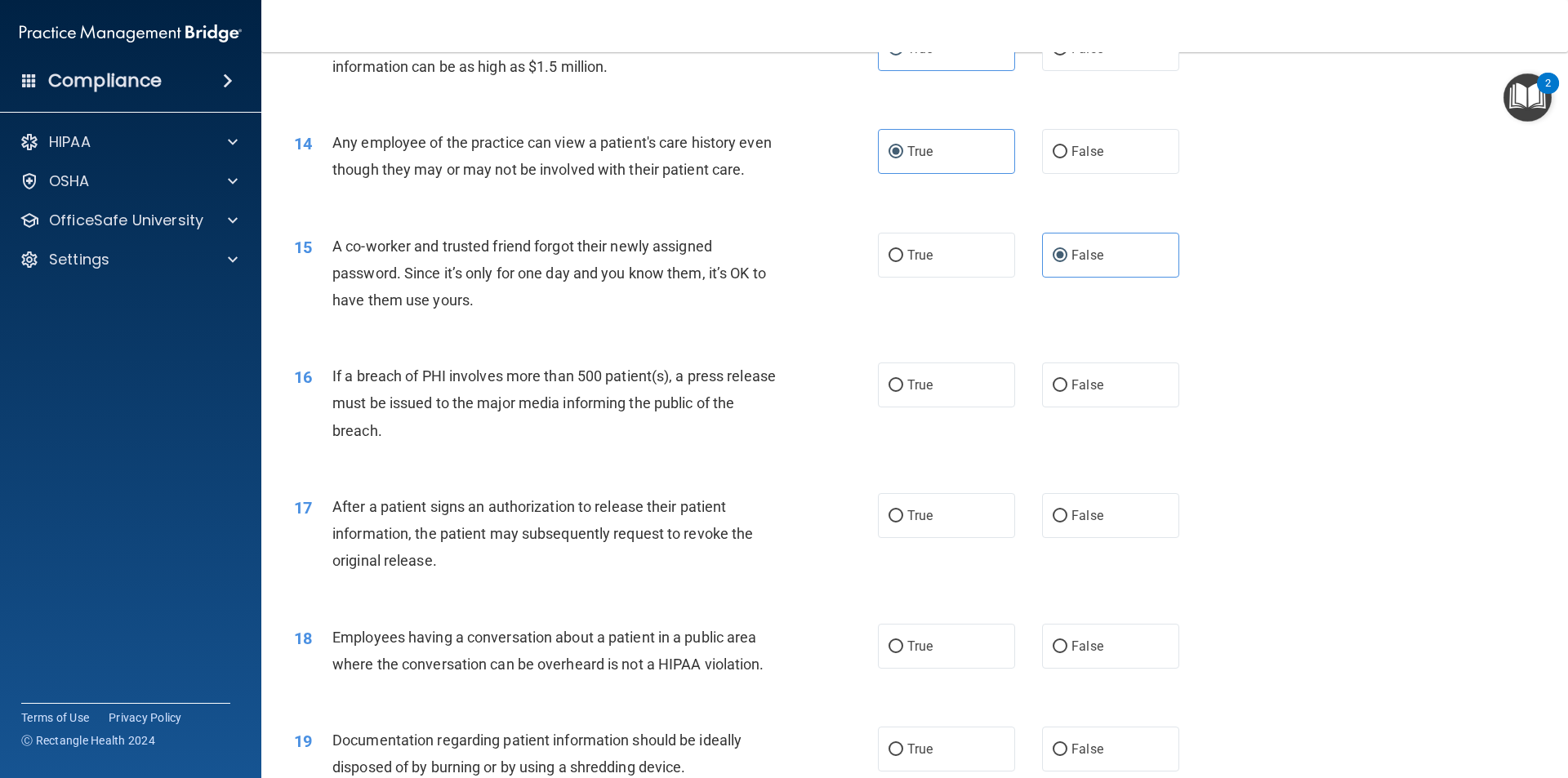
scroll to position [1551, 0]
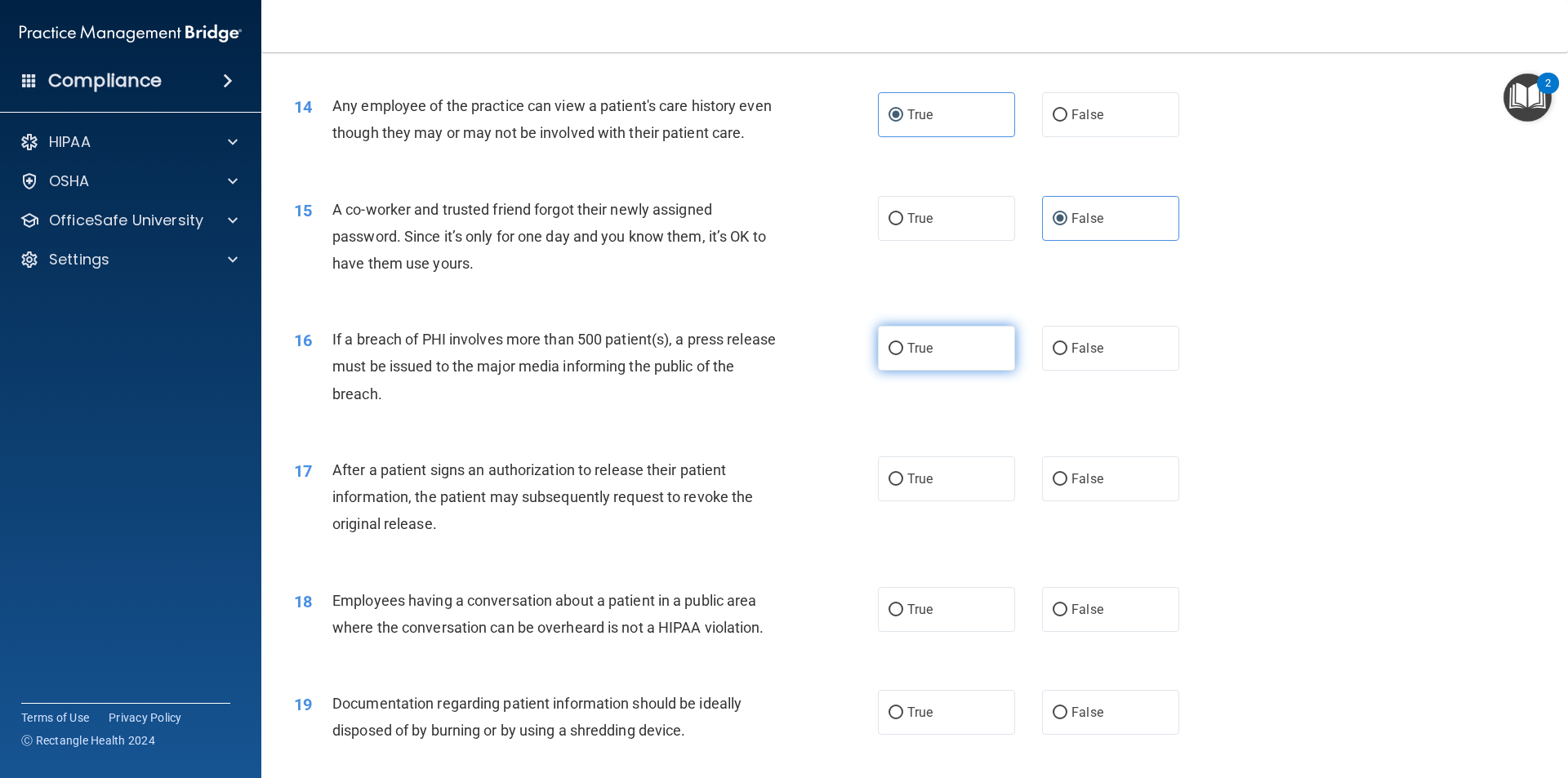
click at [946, 370] on label "True" at bounding box center [946, 348] width 137 height 45
click at [903, 355] on input "True" at bounding box center [896, 349] width 15 height 12
radio input "true"
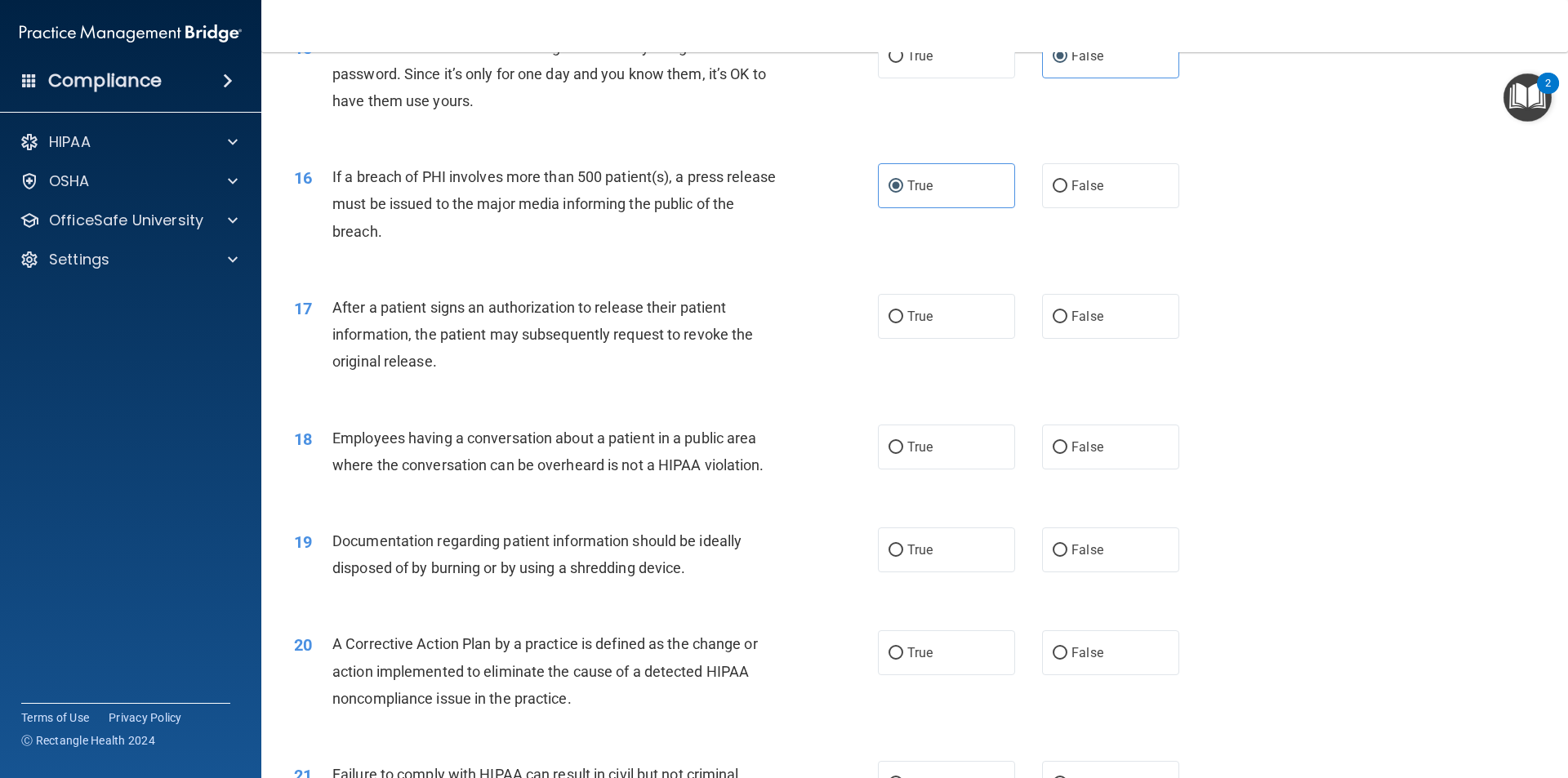
scroll to position [1715, 0]
click at [919, 339] on label "True" at bounding box center [946, 316] width 137 height 45
click at [903, 323] on input "True" at bounding box center [896, 316] width 15 height 12
radio input "true"
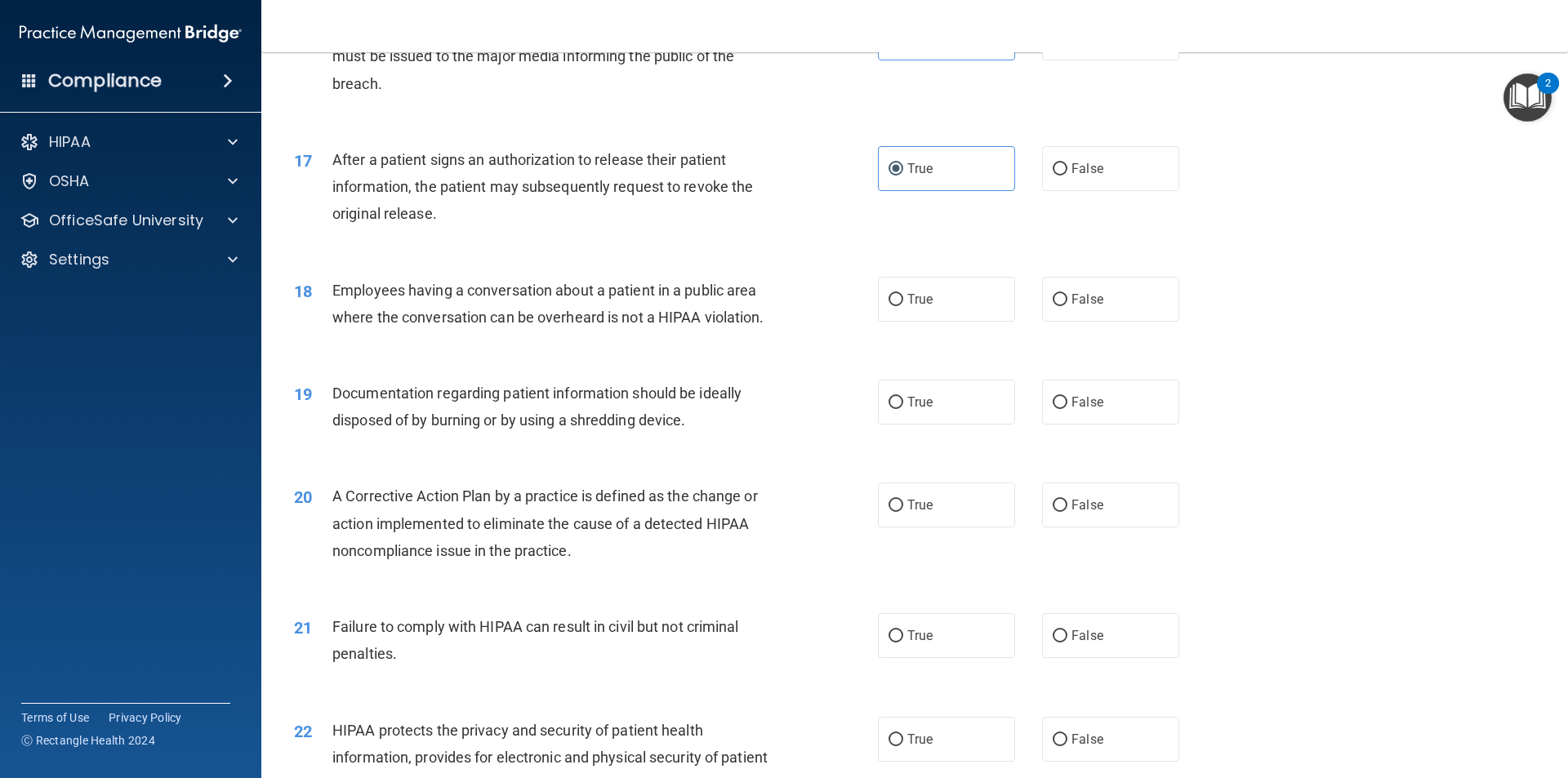
scroll to position [1879, 0]
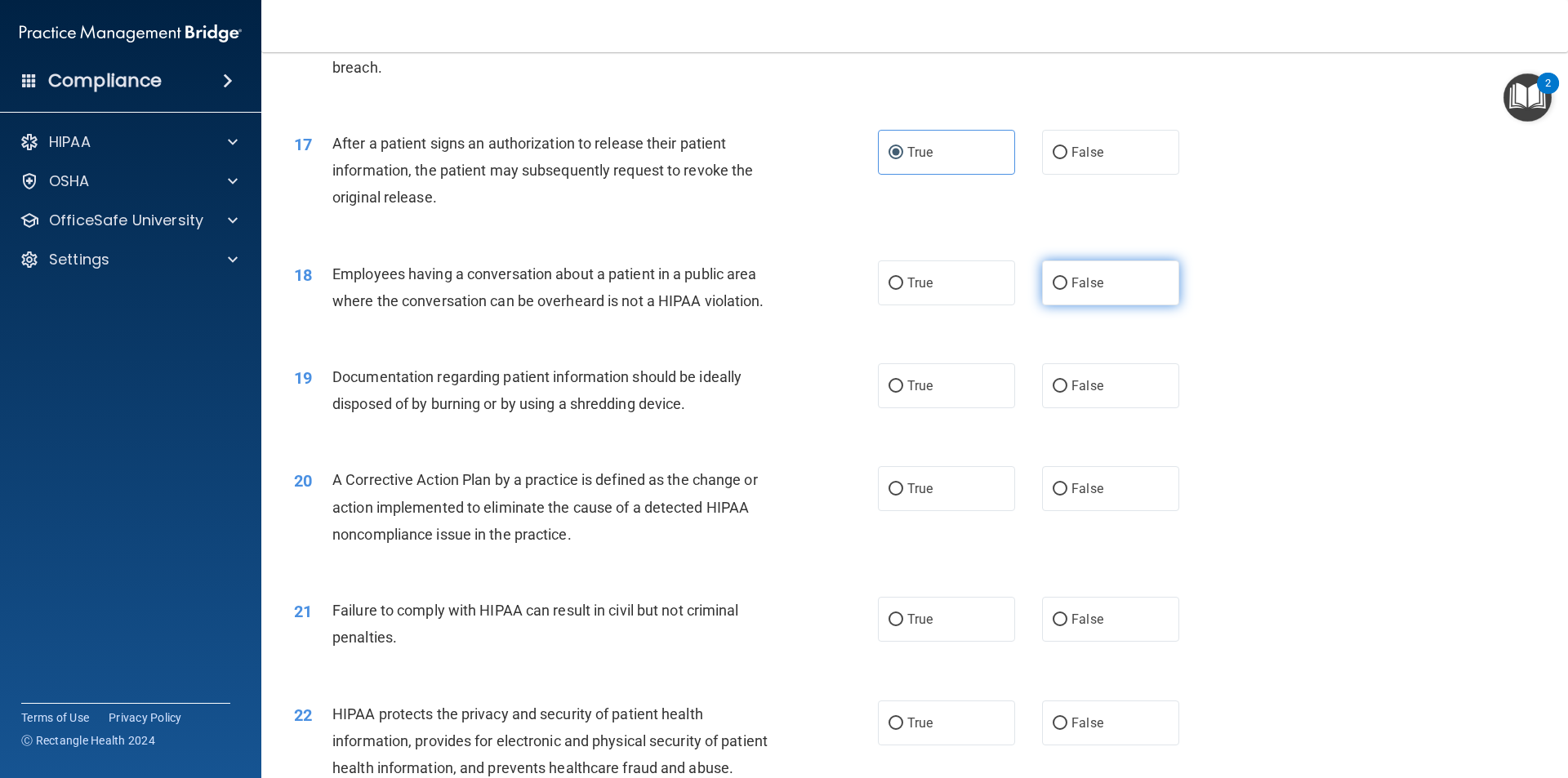
click at [1108, 306] on label "False" at bounding box center [1110, 283] width 137 height 45
click at [1067, 290] on input "False" at bounding box center [1060, 283] width 15 height 12
radio input "true"
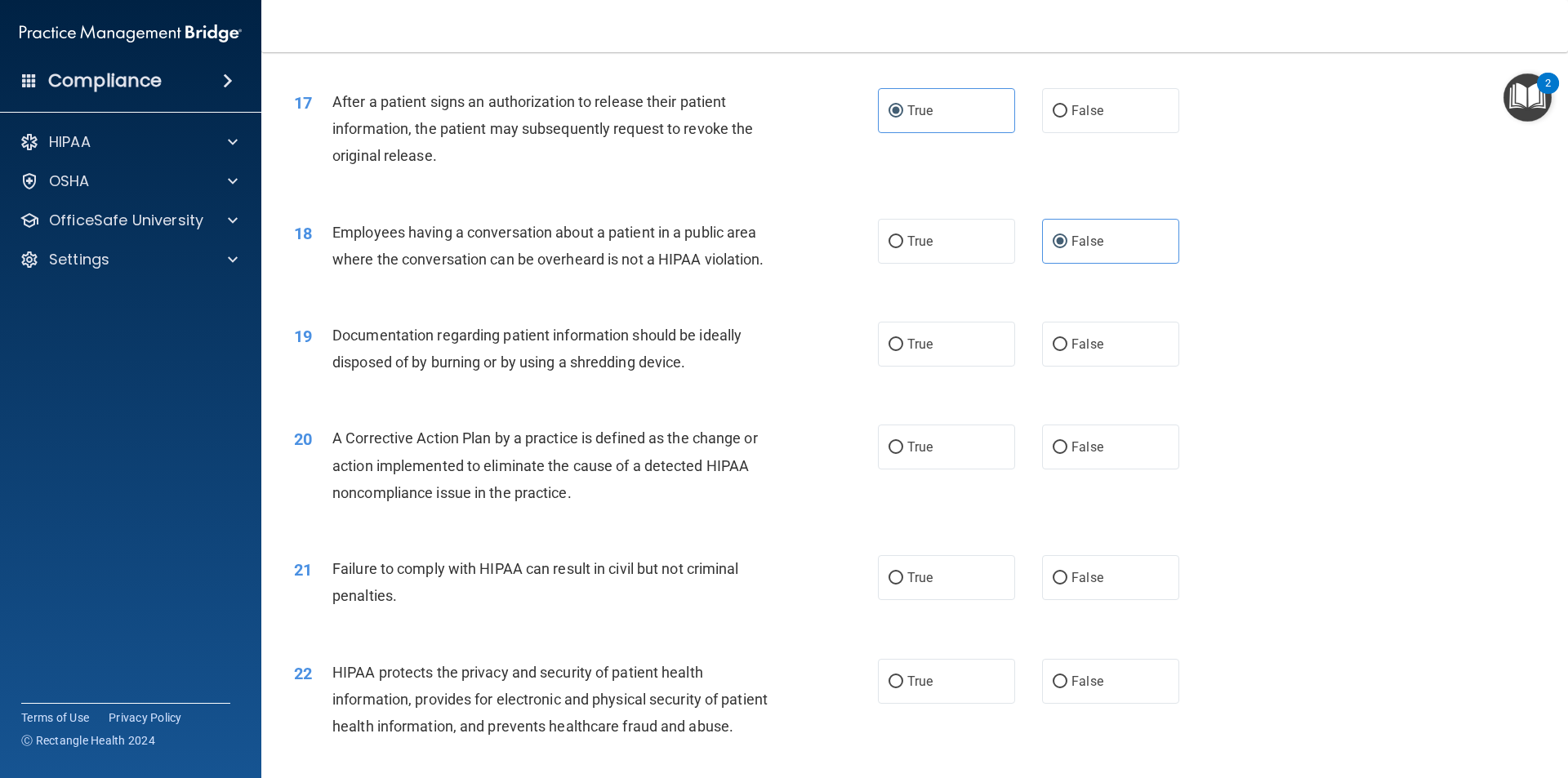
scroll to position [1960, 0]
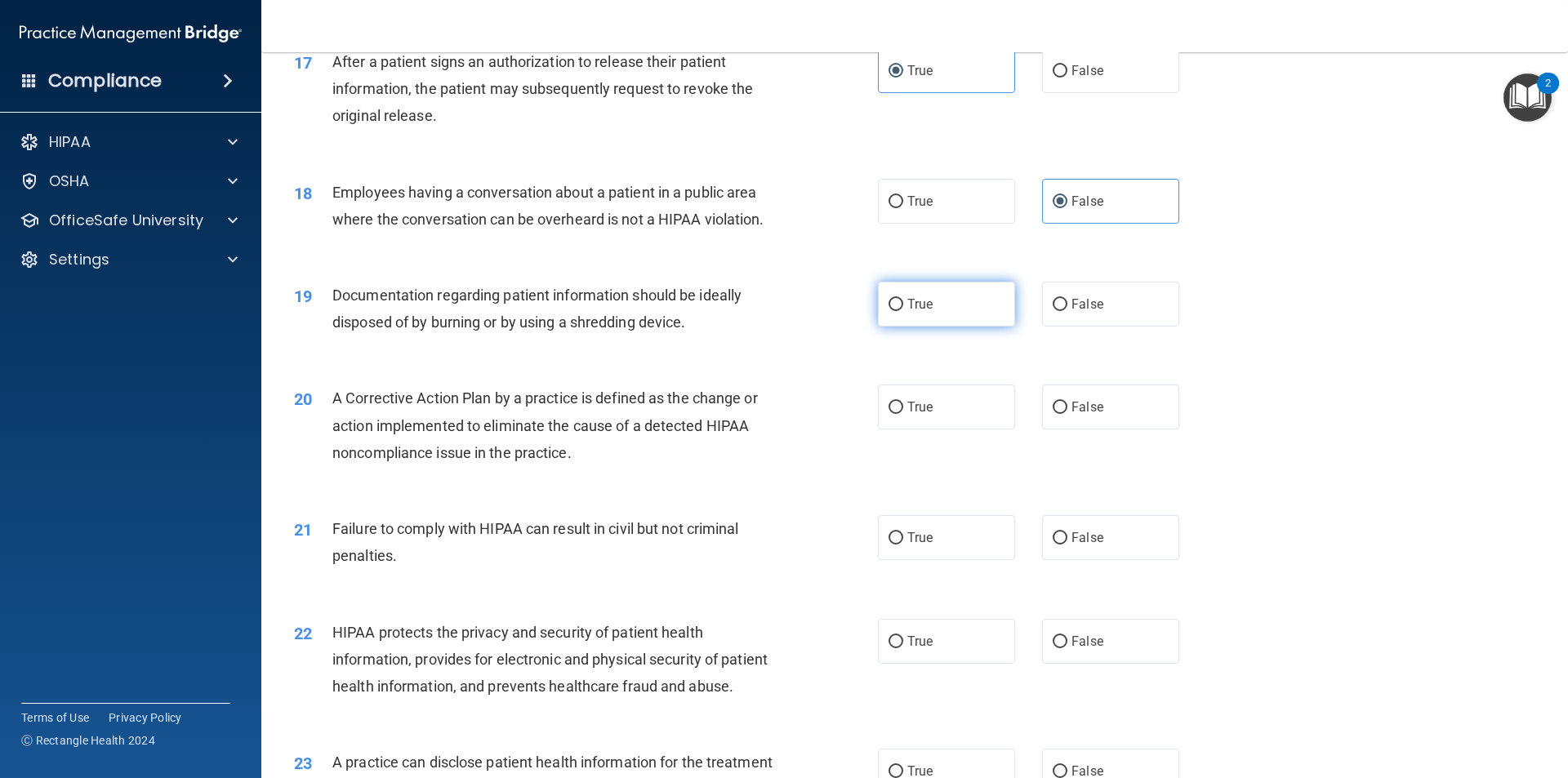
click at [929, 324] on label "True" at bounding box center [946, 304] width 137 height 45
click at [903, 311] on input "True" at bounding box center [896, 305] width 15 height 12
radio input "true"
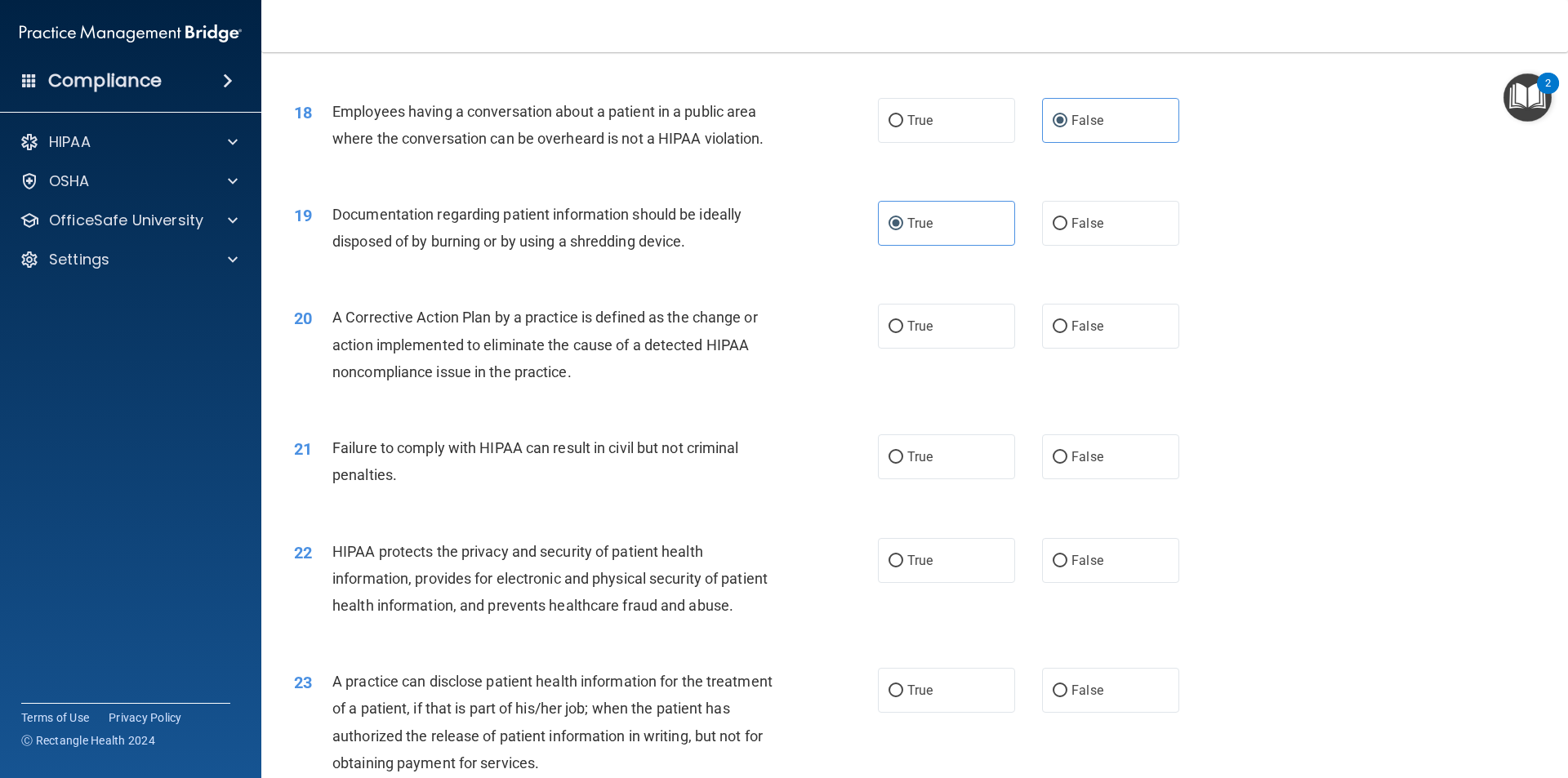
scroll to position [2041, 0]
click at [956, 348] on label "True" at bounding box center [946, 325] width 137 height 45
click at [903, 332] on input "True" at bounding box center [896, 325] width 15 height 12
radio input "true"
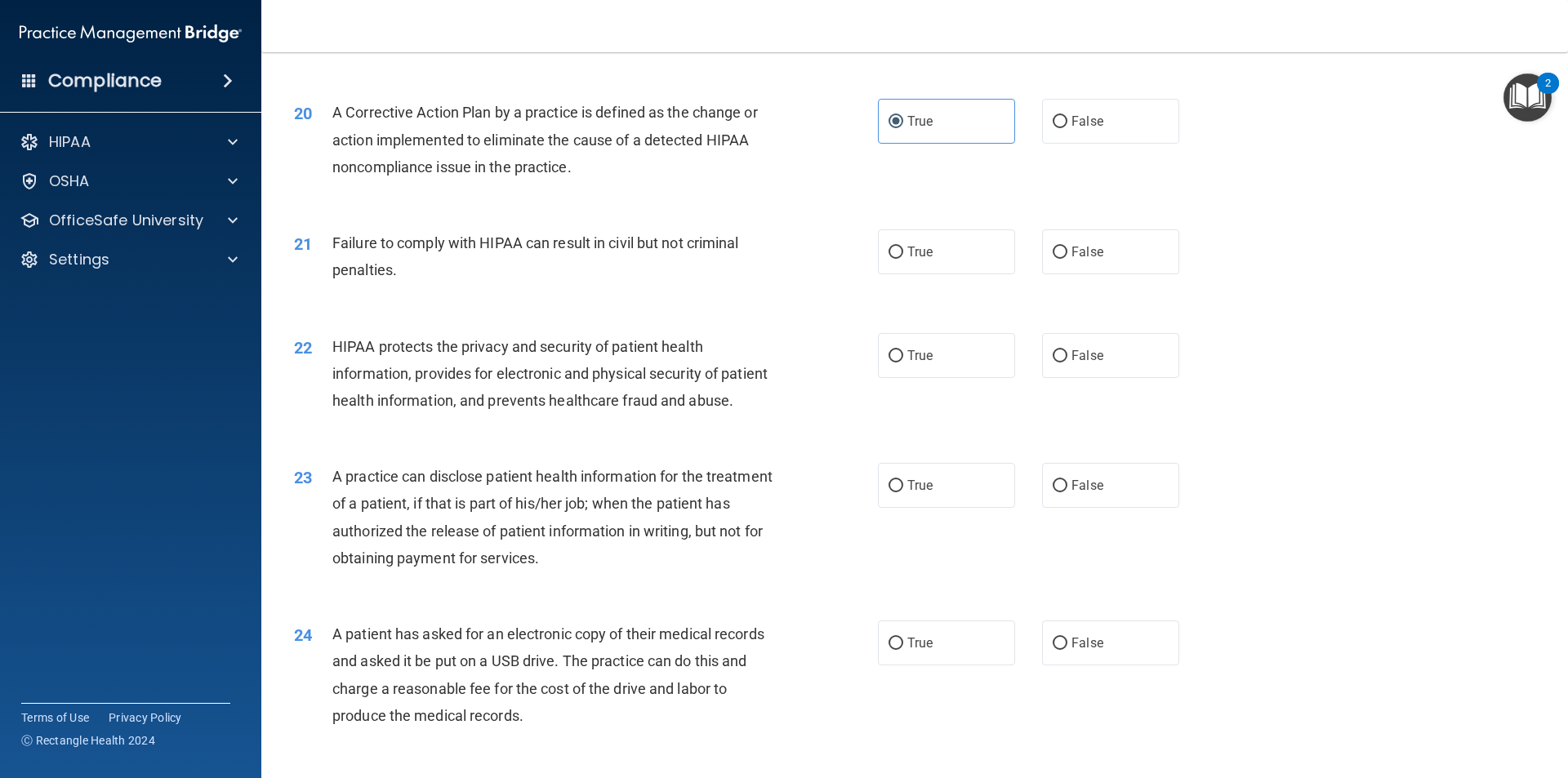
scroll to position [2286, 0]
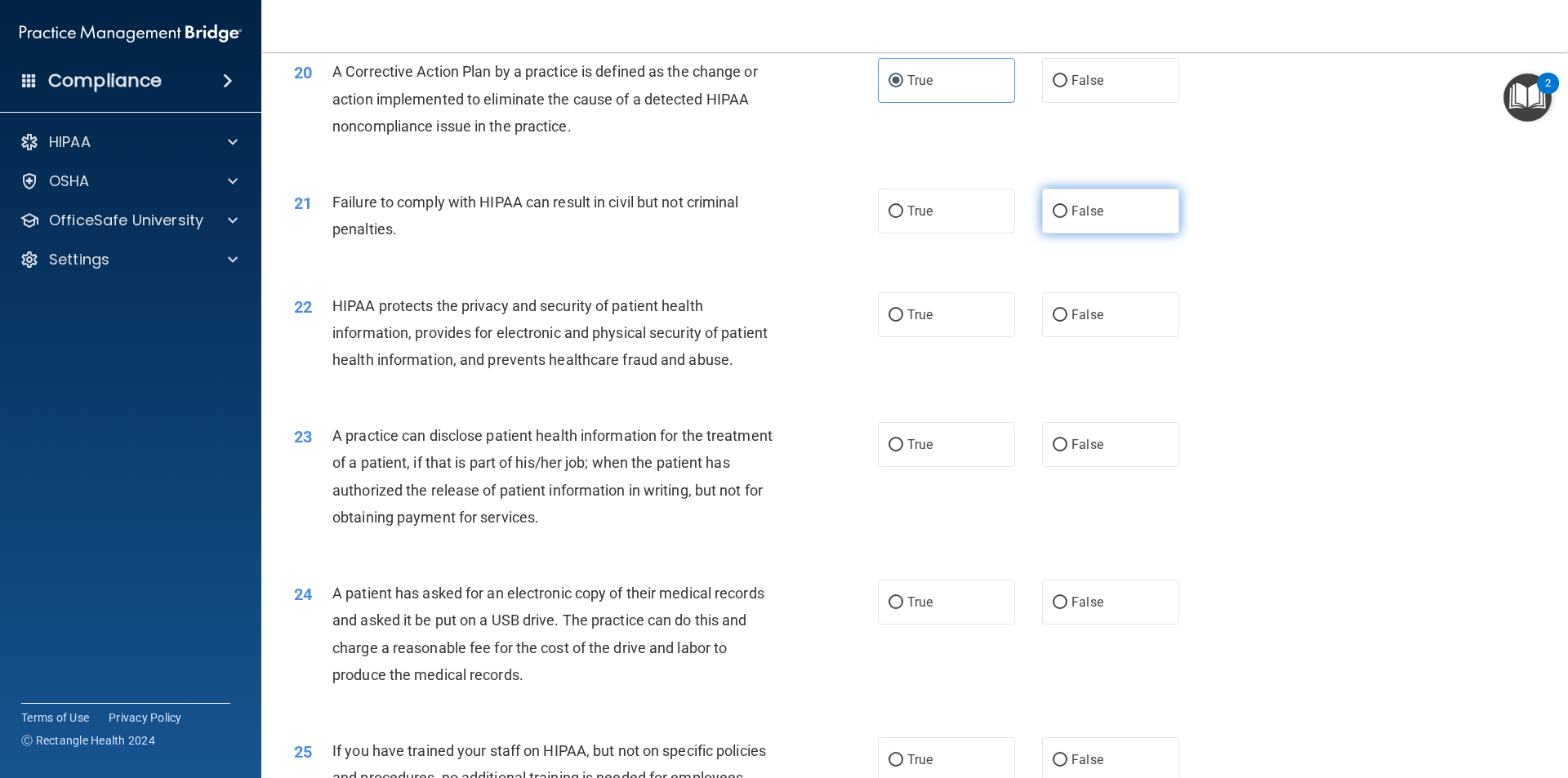
click at [1082, 219] on span "False" at bounding box center [1087, 210] width 32 height 16
click at [1067, 218] on input "False" at bounding box center [1060, 211] width 15 height 12
radio input "true"
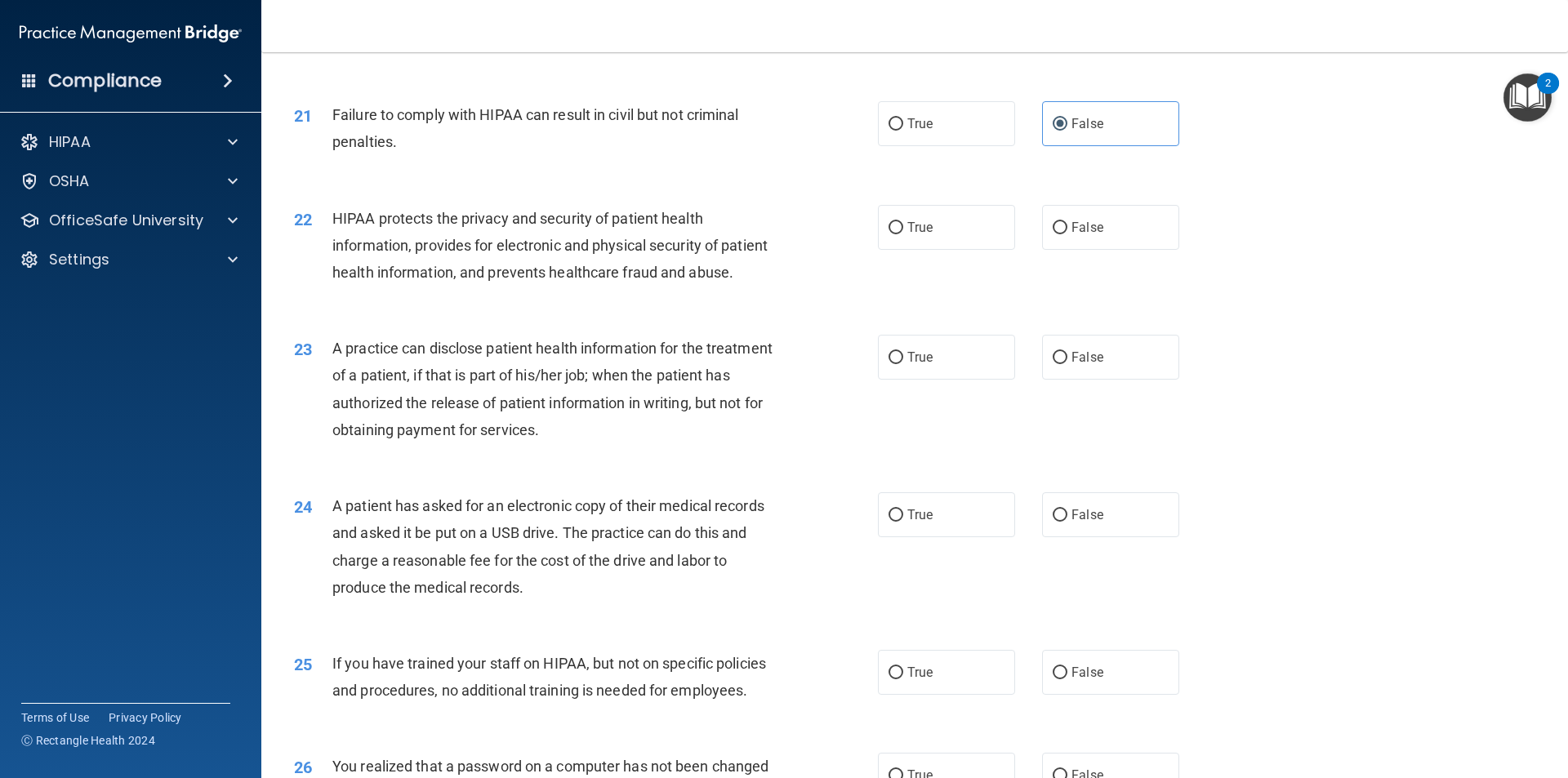
scroll to position [2369, 0]
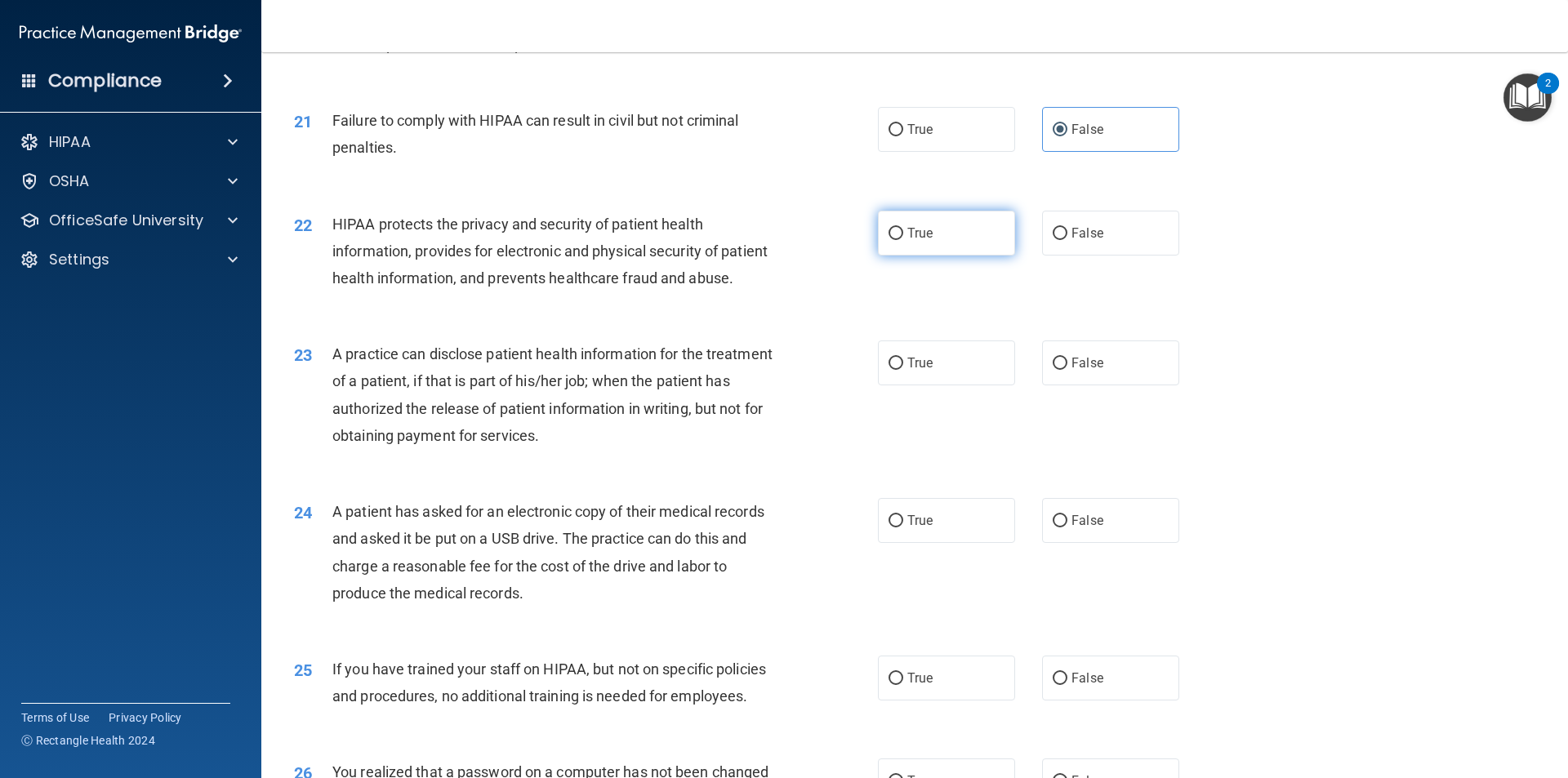
click at [940, 255] on label "True" at bounding box center [946, 233] width 137 height 45
click at [903, 240] on input "True" at bounding box center [896, 234] width 15 height 12
radio input "true"
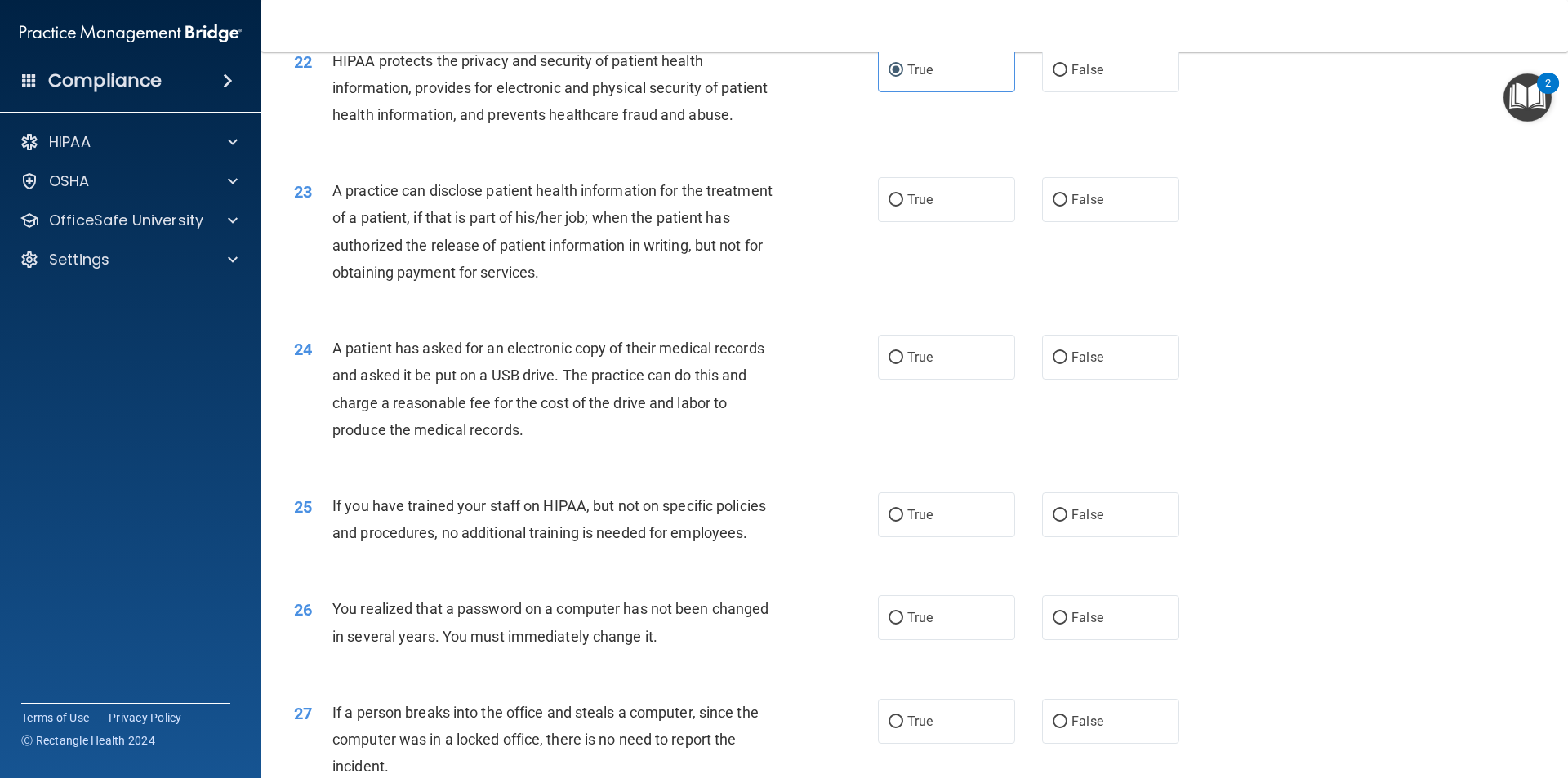
scroll to position [2614, 0]
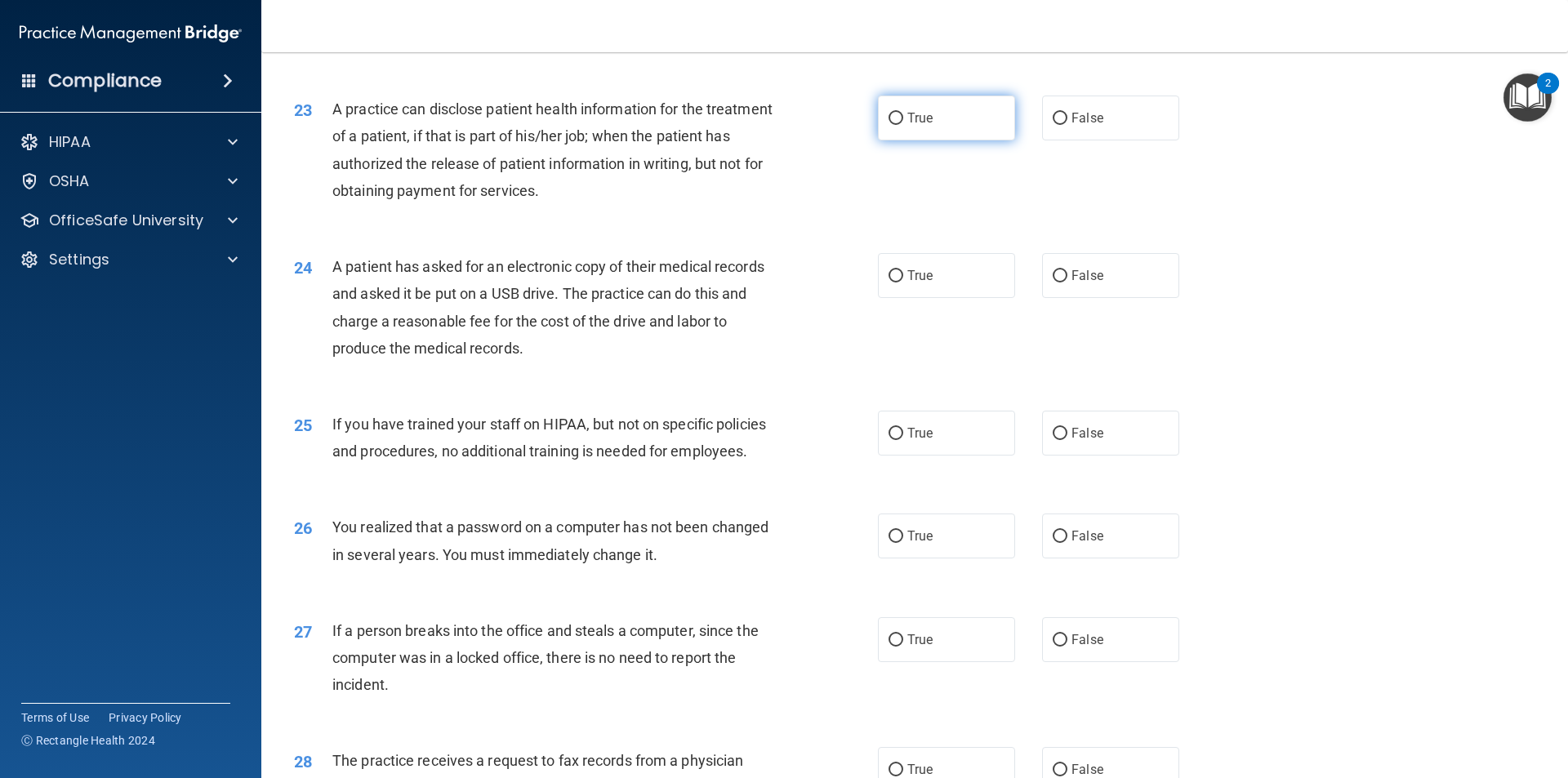
click at [968, 140] on label "True" at bounding box center [946, 118] width 137 height 45
click at [903, 125] on input "True" at bounding box center [896, 119] width 15 height 12
radio input "true"
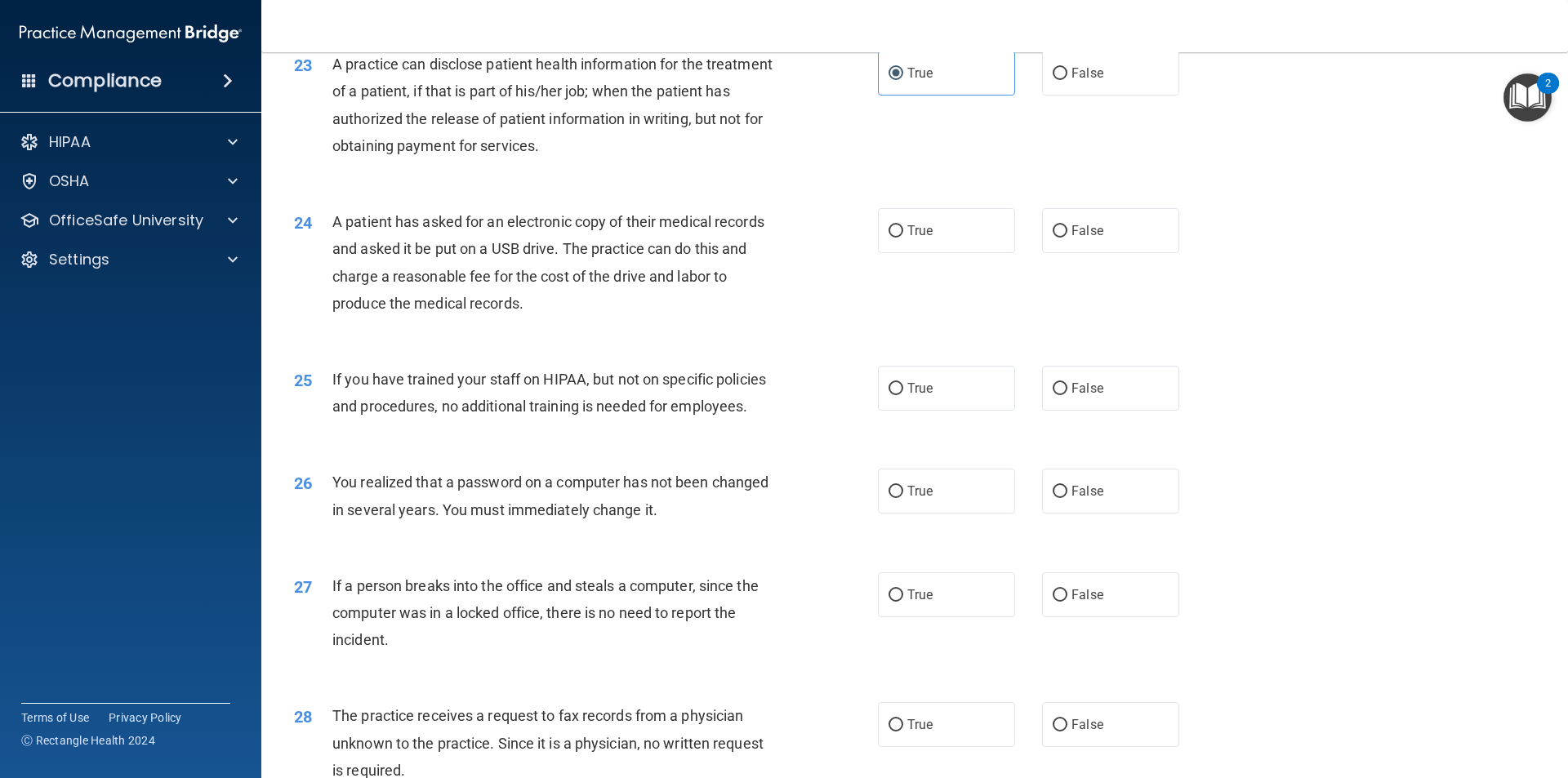
scroll to position [2695, 0]
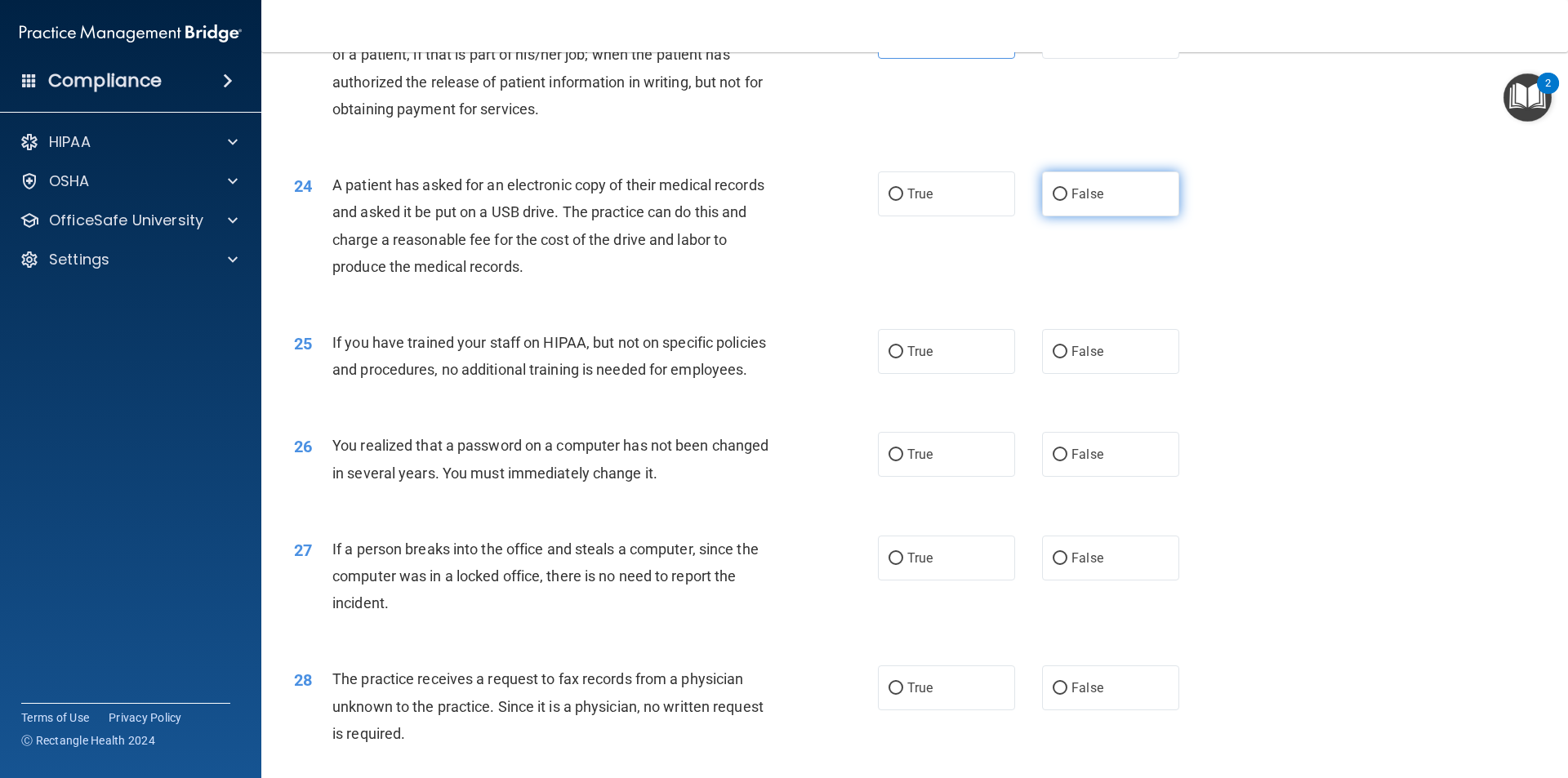
click at [1084, 202] on span "False" at bounding box center [1087, 194] width 32 height 16
click at [1067, 201] on input "False" at bounding box center [1060, 194] width 15 height 12
radio input "true"
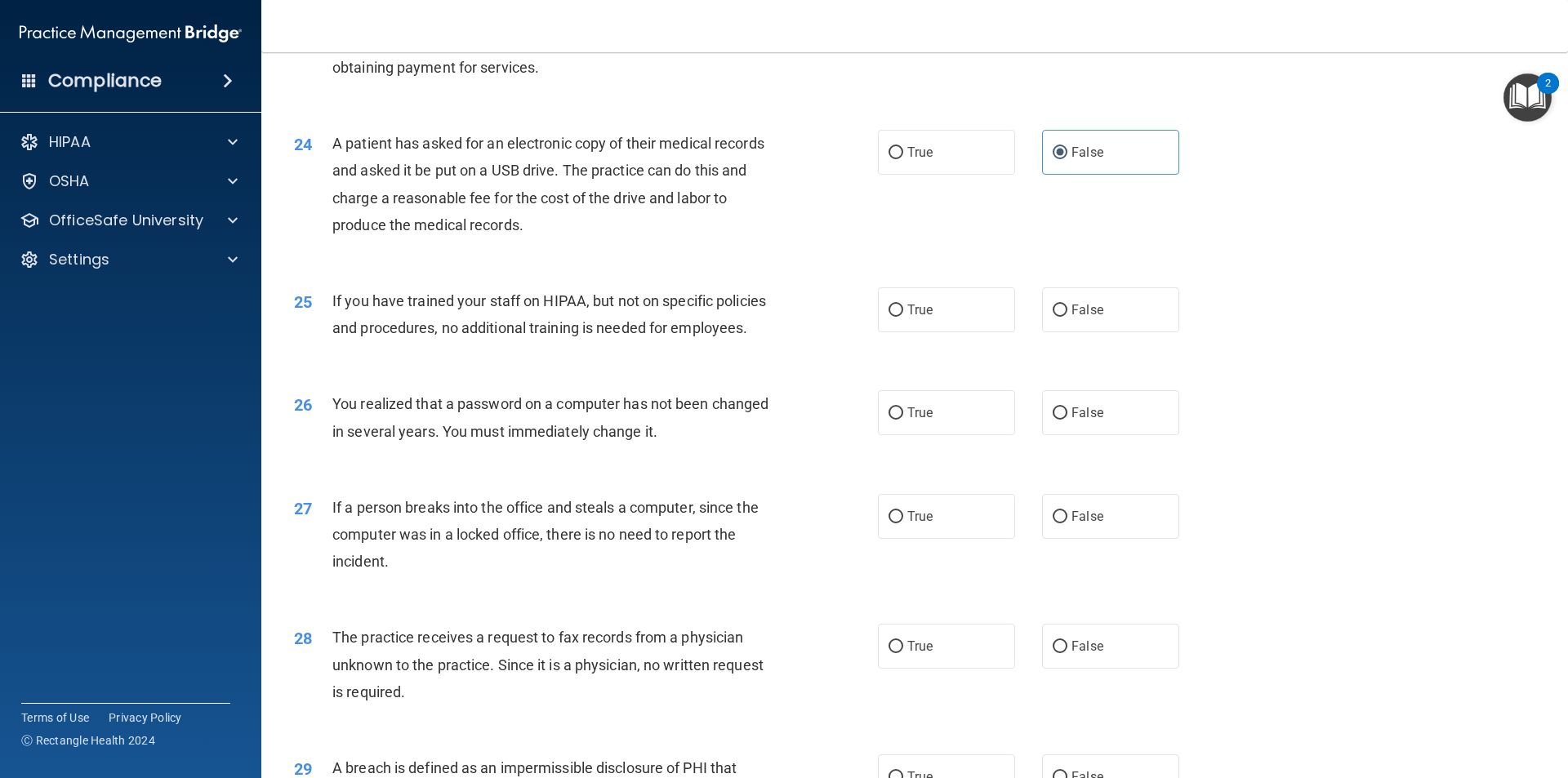
scroll to position [2776, 0]
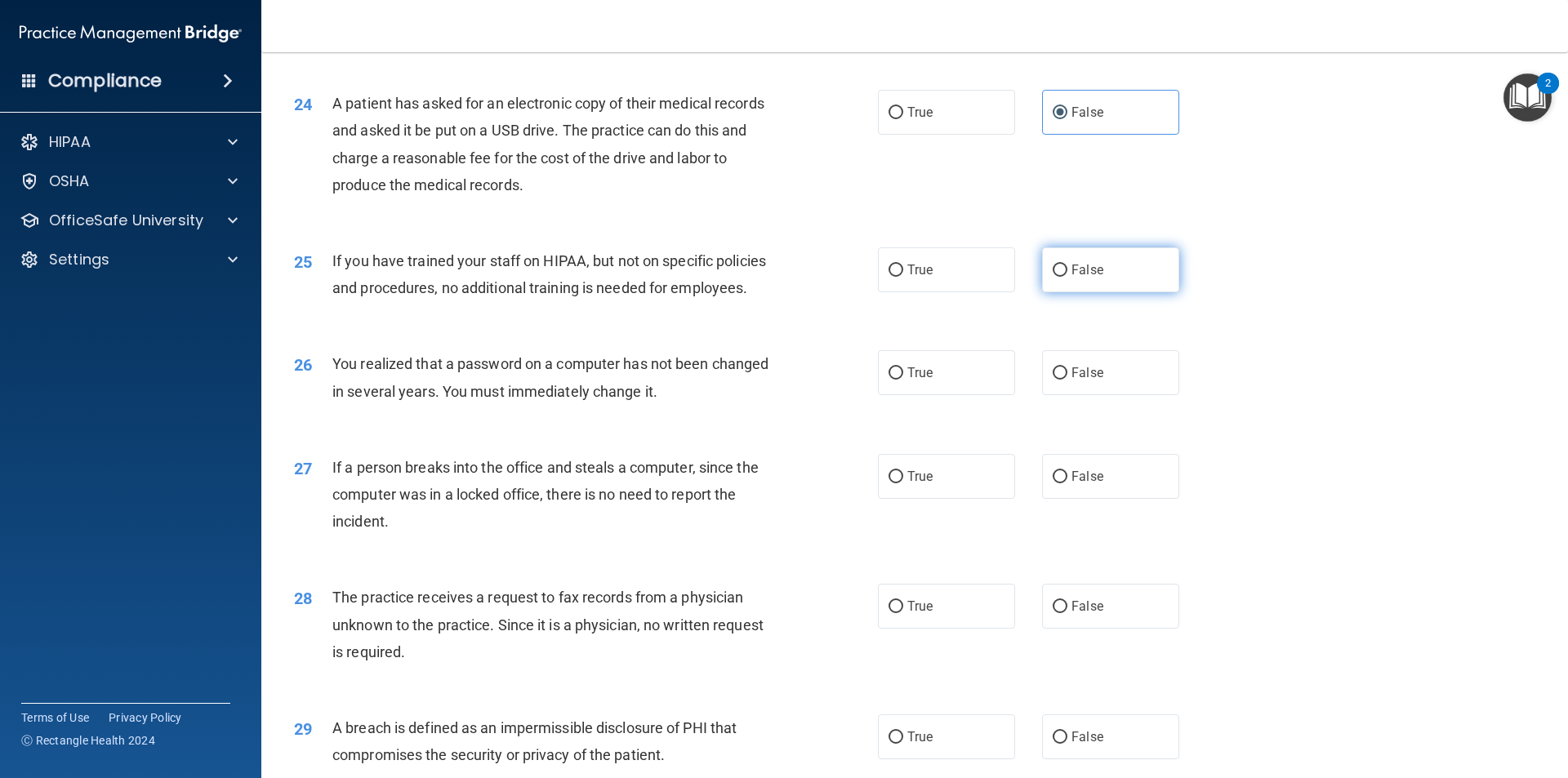
click at [1099, 293] on label "False" at bounding box center [1110, 270] width 137 height 45
click at [1067, 277] on input "False" at bounding box center [1060, 270] width 15 height 12
radio input "true"
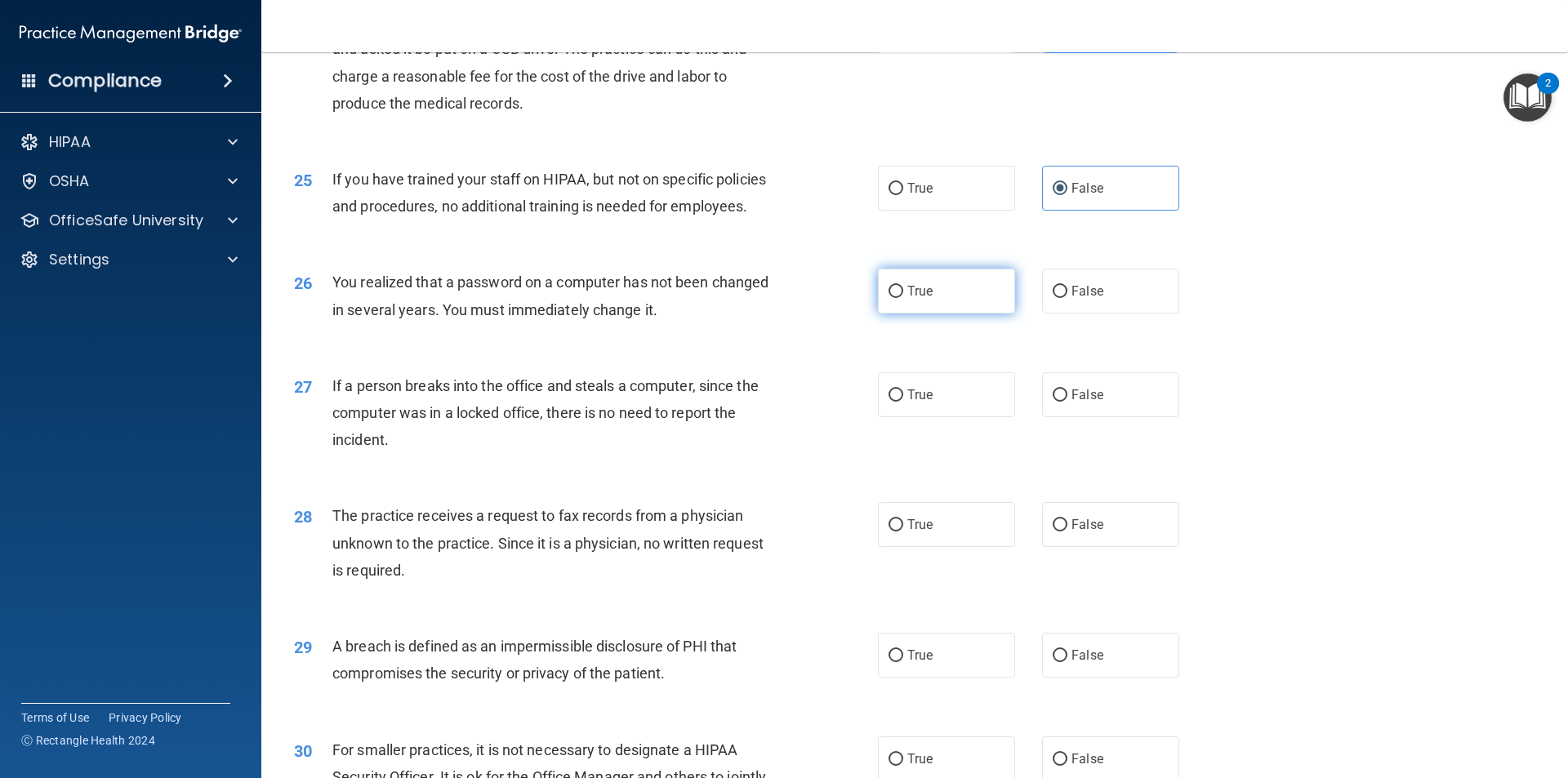
click at [962, 313] on label "True" at bounding box center [946, 291] width 137 height 45
click at [903, 298] on input "True" at bounding box center [896, 292] width 15 height 12
radio input "true"
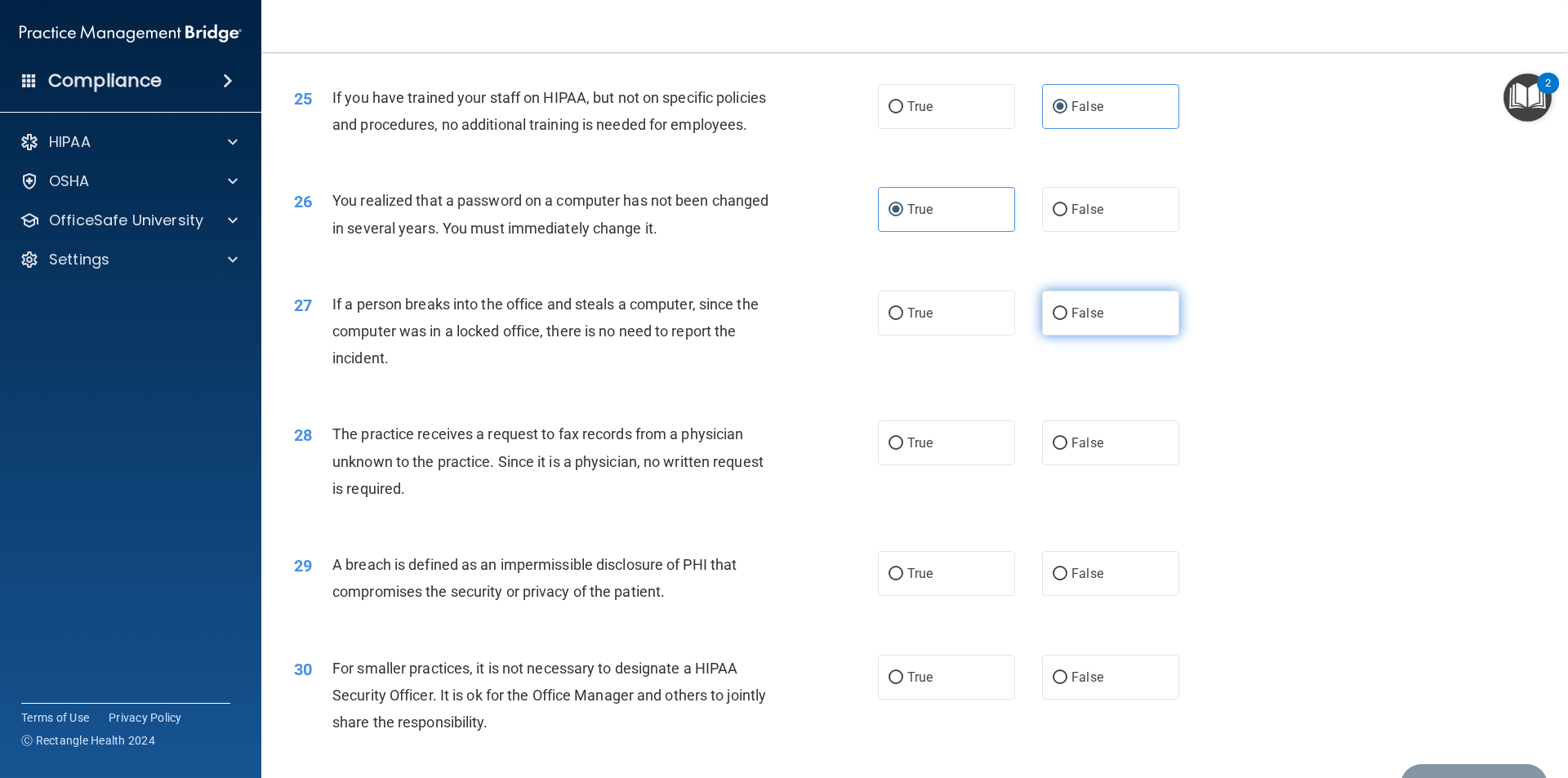
click at [1072, 336] on label "False" at bounding box center [1110, 313] width 137 height 45
click at [1067, 320] on input "False" at bounding box center [1060, 313] width 15 height 12
radio input "true"
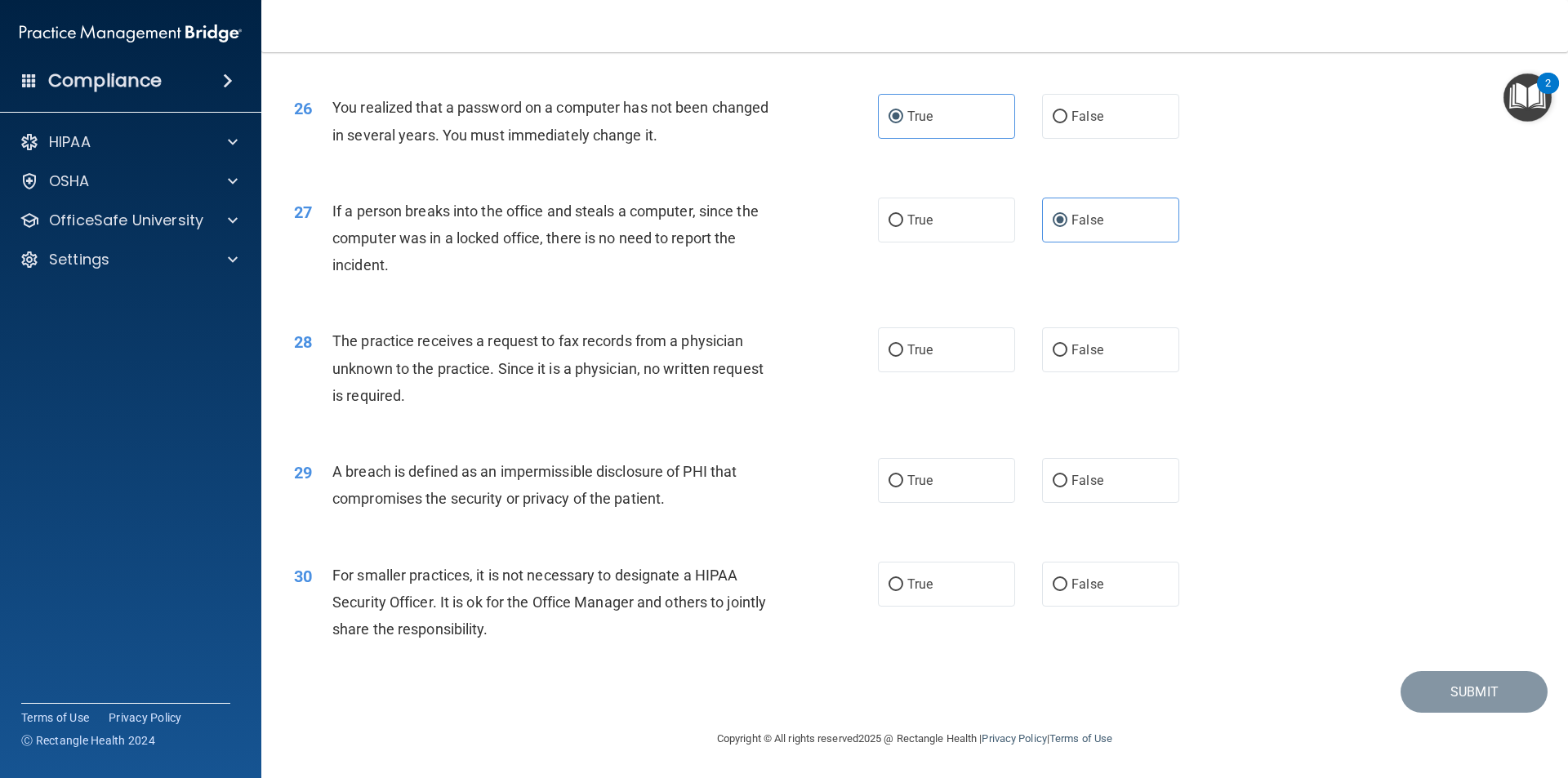
scroll to position [3087, 0]
click at [1093, 349] on span "False" at bounding box center [1087, 350] width 32 height 16
click at [1067, 349] on input "False" at bounding box center [1060, 351] width 15 height 12
radio input "true"
click at [942, 485] on label "True" at bounding box center [946, 481] width 137 height 45
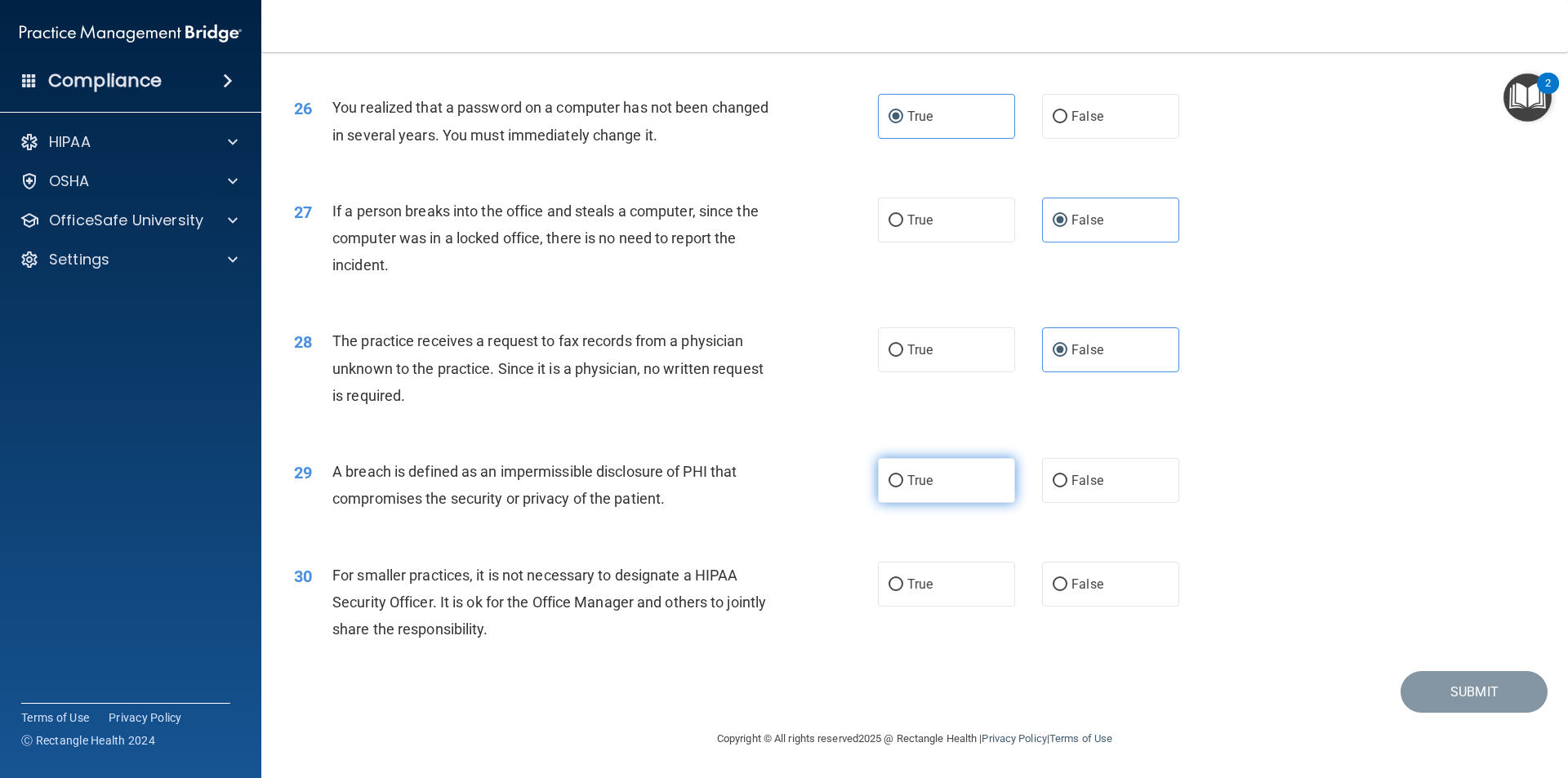
click at [903, 485] on input "True" at bounding box center [896, 481] width 15 height 12
radio input "true"
click at [1132, 594] on label "False" at bounding box center [1110, 584] width 137 height 45
click at [1067, 591] on input "False" at bounding box center [1060, 584] width 15 height 12
radio input "true"
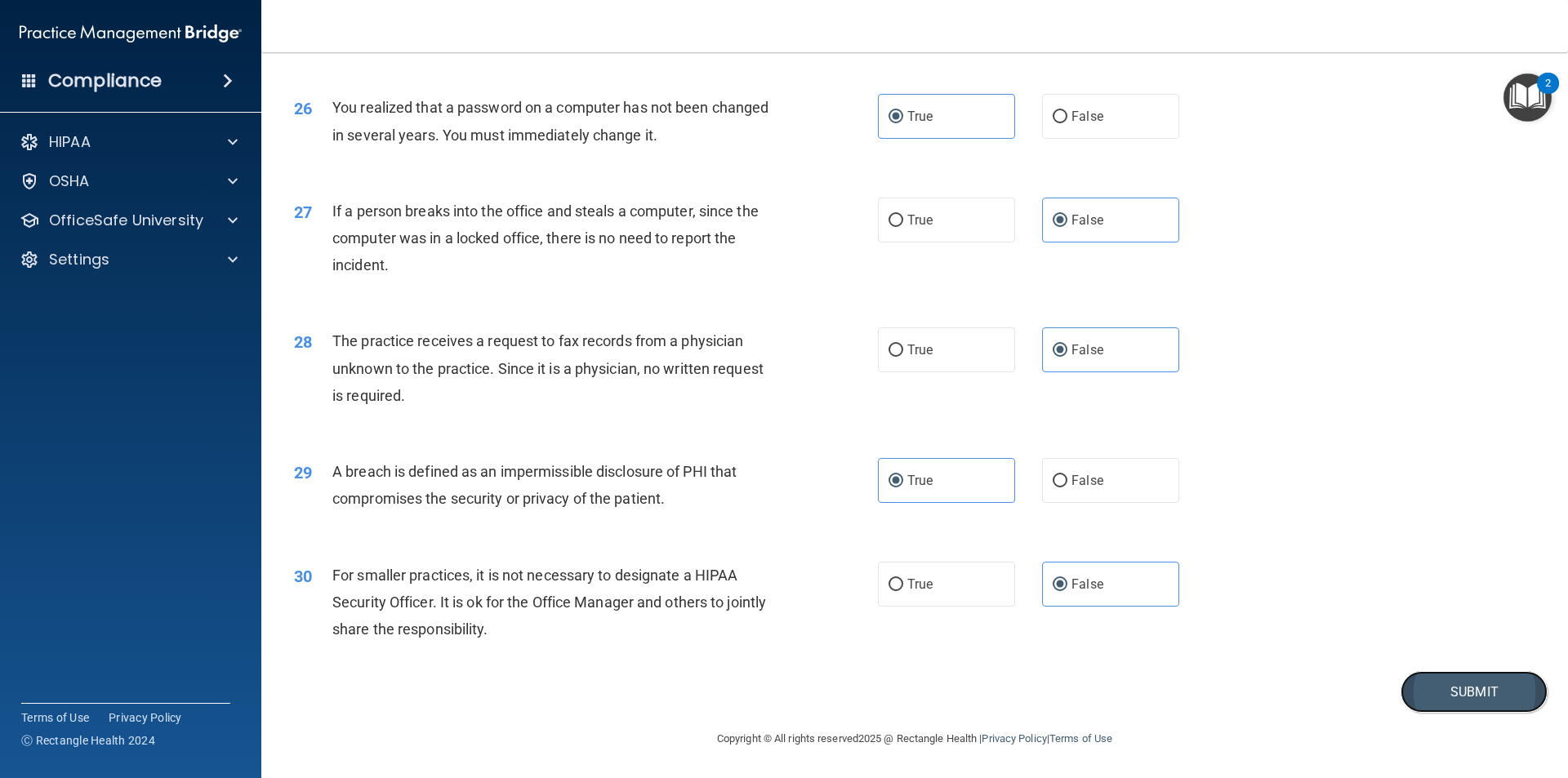
click at [1455, 695] on button "Submit" at bounding box center [1474, 692] width 147 height 42
click at [1424, 688] on button "Submit" at bounding box center [1474, 692] width 147 height 42
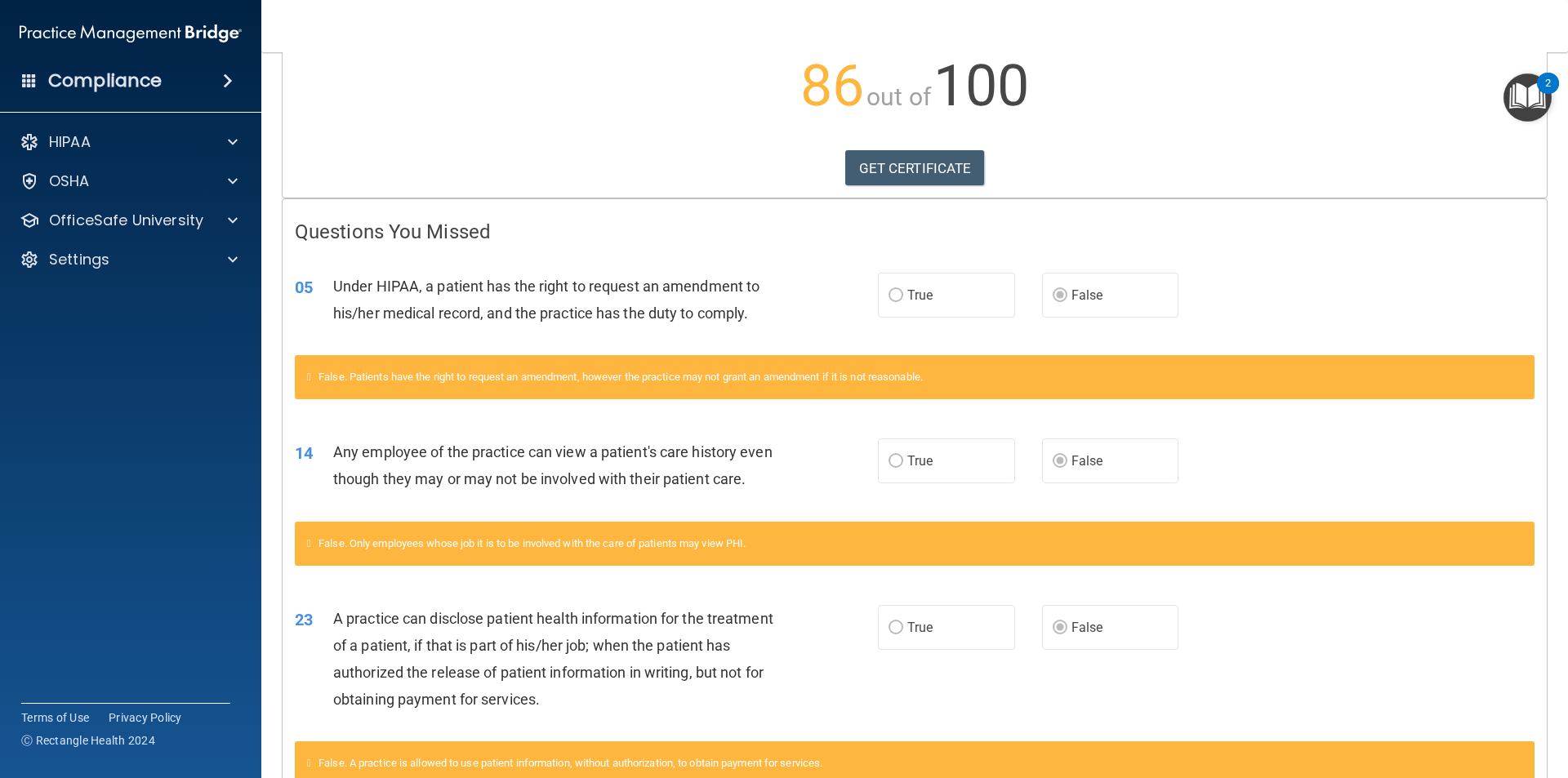
scroll to position [49, 0]
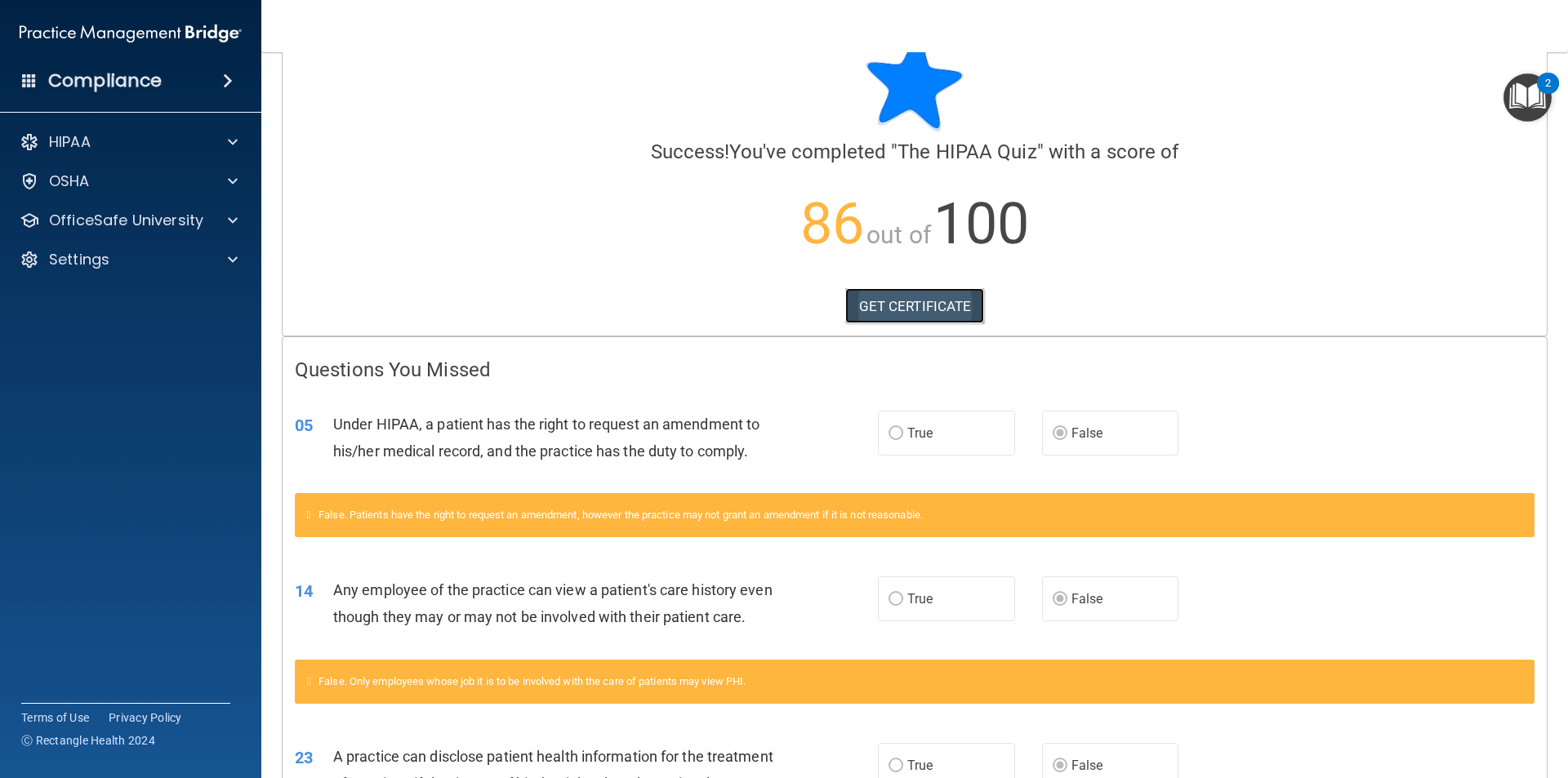
click at [897, 312] on link "GET CERTIFICATE" at bounding box center [914, 306] width 139 height 36
click at [92, 132] on div "HIPAA" at bounding box center [131, 141] width 262 height 33
click at [236, 138] on span at bounding box center [233, 141] width 9 height 20
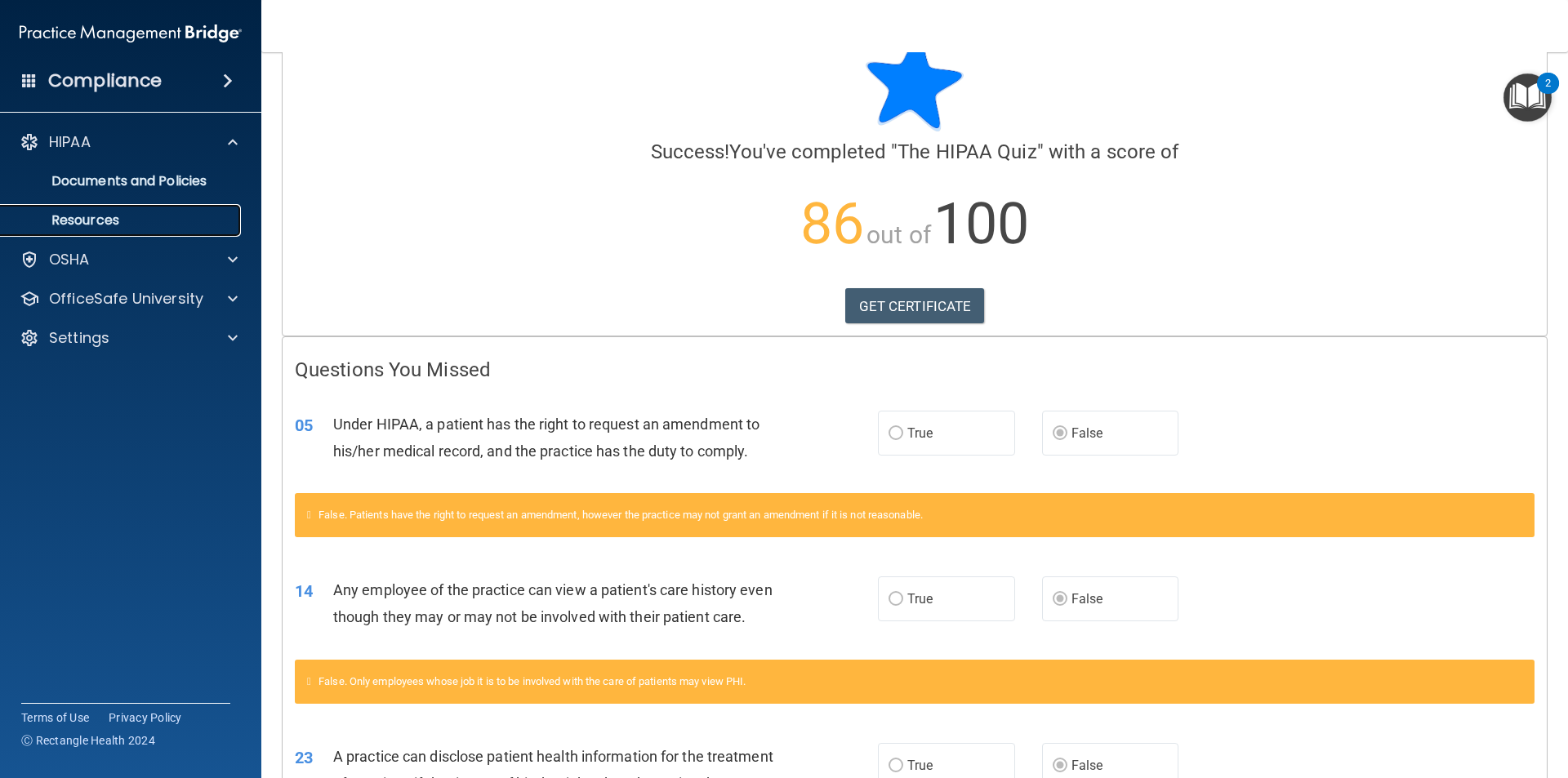
click at [66, 215] on p "Resources" at bounding box center [122, 220] width 223 height 16
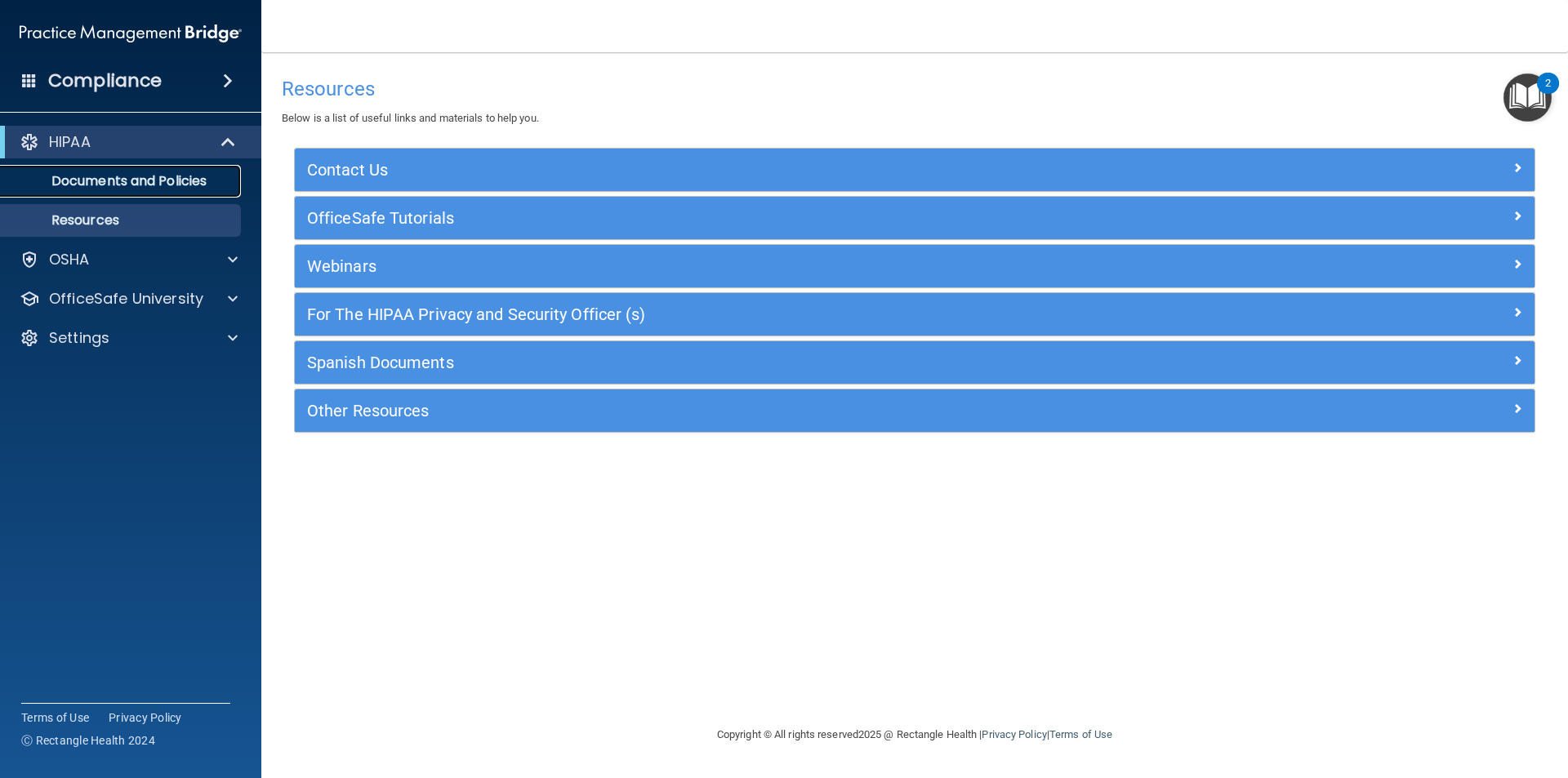
click at [69, 186] on p "Documents and Policies" at bounding box center [122, 180] width 223 height 16
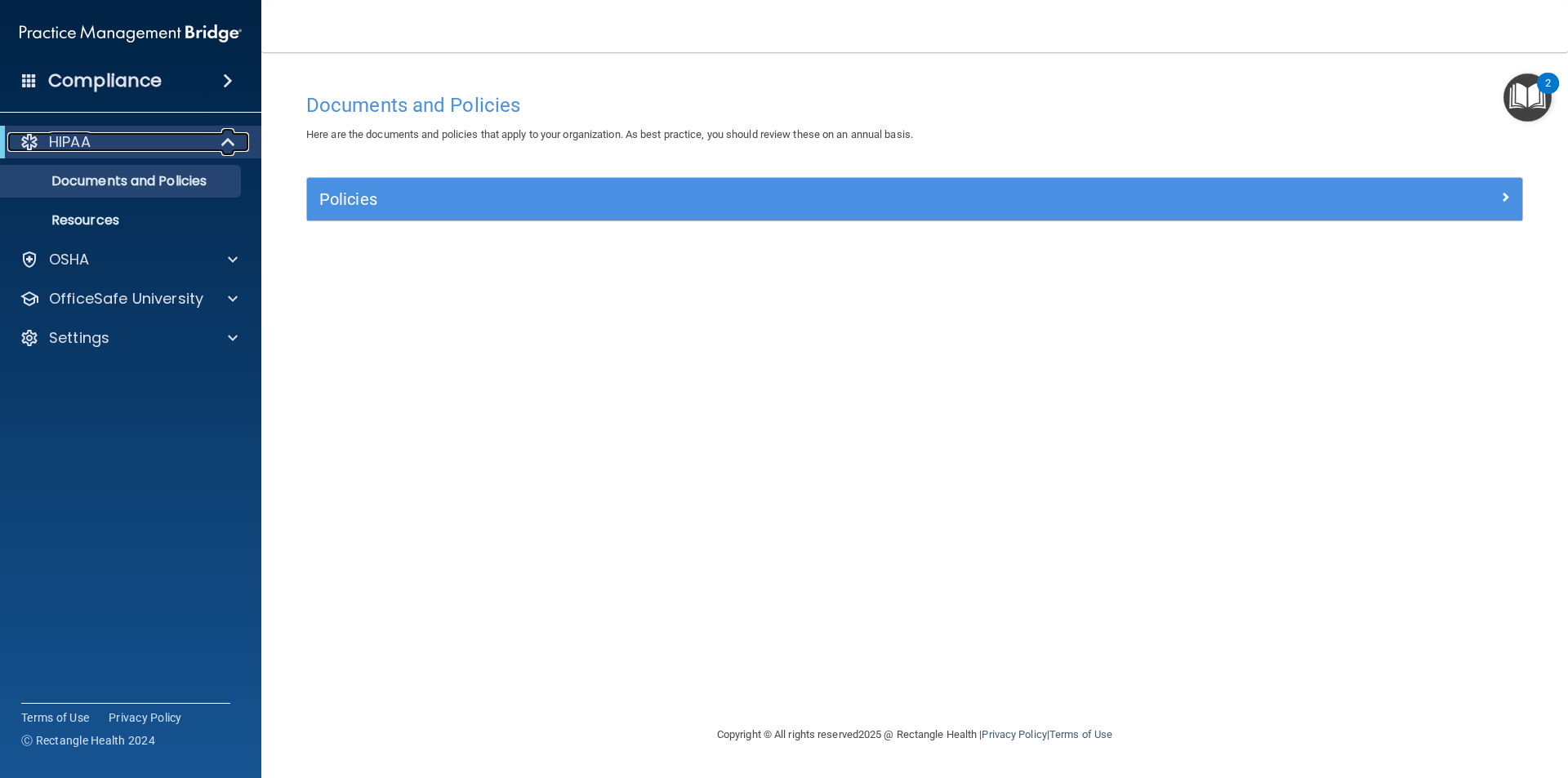
click at [224, 143] on span at bounding box center [229, 141] width 14 height 20
click at [66, 140] on p "HIPAA" at bounding box center [69, 141] width 42 height 20
click at [163, 259] on div "OSHA" at bounding box center [108, 259] width 203 height 20
